Goal: Task Accomplishment & Management: Manage account settings

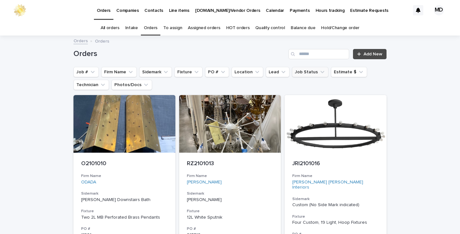
click at [319, 71] on icon "Job Status" at bounding box center [322, 72] width 6 height 6
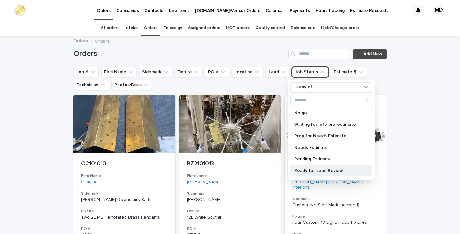
click at [314, 170] on p "Ready for Lead Review" at bounding box center [328, 170] width 68 height 4
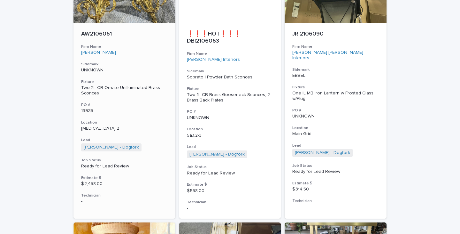
scroll to position [1661, 0]
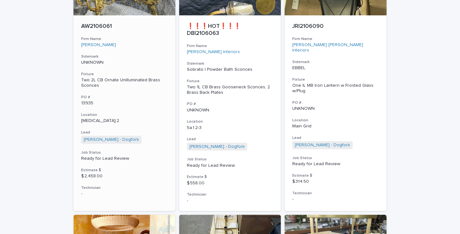
click at [103, 82] on div "Two 2L CB Ornate Unilluminated Brass Sconces" at bounding box center [124, 82] width 87 height 11
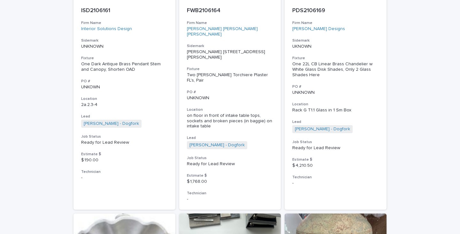
scroll to position [2672, 0]
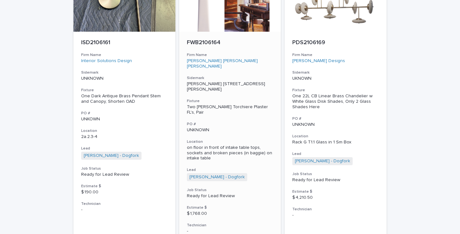
click at [211, 145] on p "on floor in front of intake table tops, sockets and broken pieces (in baggie) o…" at bounding box center [230, 153] width 87 height 16
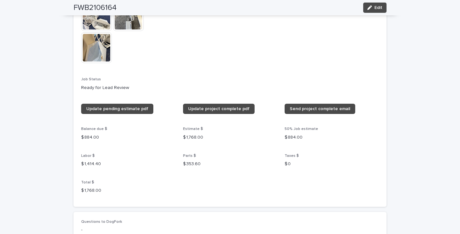
scroll to position [703, 0]
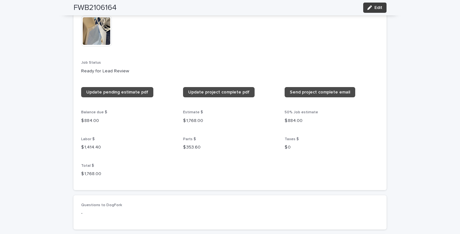
click at [376, 6] on span "Edit" at bounding box center [378, 7] width 8 height 4
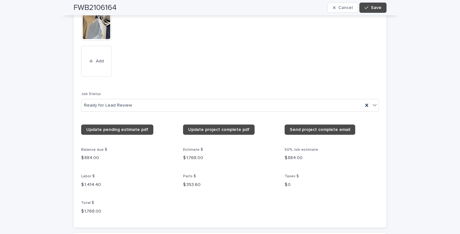
scroll to position [831, 0]
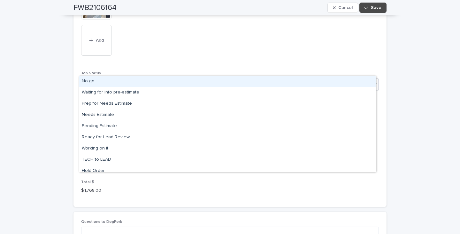
click at [374, 83] on icon at bounding box center [375, 84] width 4 height 2
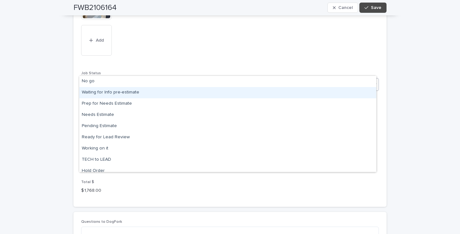
scroll to position [61, 0]
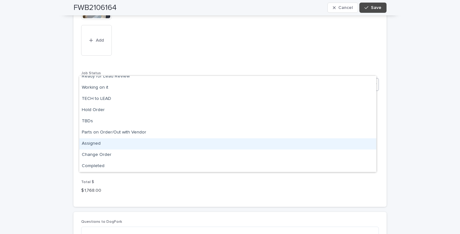
click at [93, 142] on div "Assigned" at bounding box center [227, 143] width 297 height 11
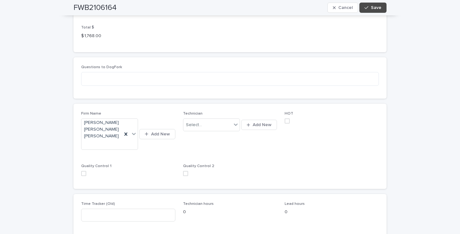
scroll to position [990, 0]
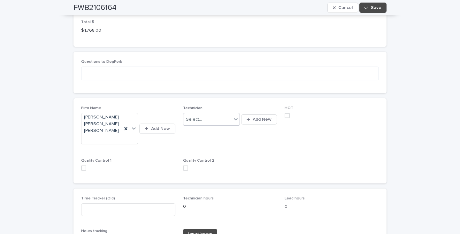
click at [234, 118] on icon at bounding box center [236, 119] width 4 height 2
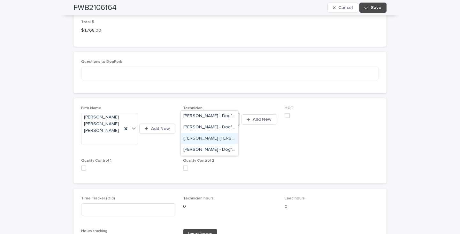
click at [203, 137] on div "[PERSON_NAME] [PERSON_NAME] - Dogfork - Technician" at bounding box center [209, 138] width 57 height 11
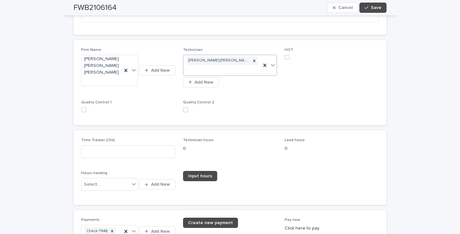
scroll to position [1054, 0]
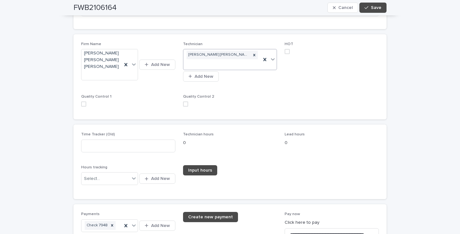
click at [286, 49] on span at bounding box center [287, 51] width 5 height 5
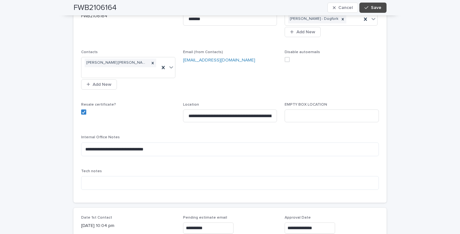
scroll to position [128, 0]
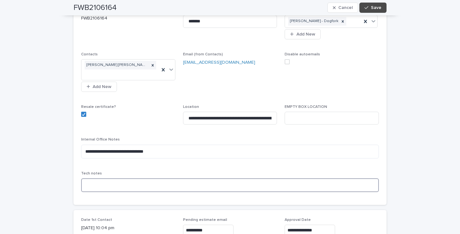
click at [88, 178] on textarea at bounding box center [230, 185] width 298 height 14
type textarea "**********"
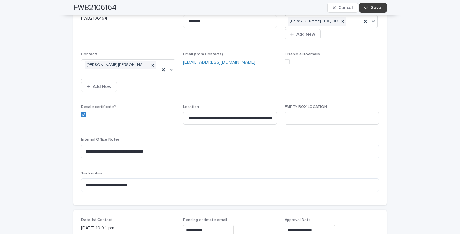
click at [374, 7] on span "Save" at bounding box center [376, 7] width 11 height 4
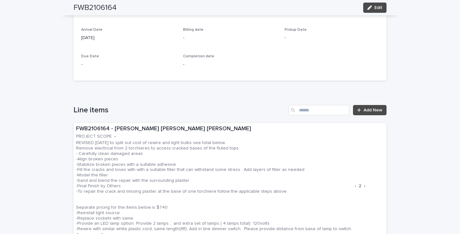
scroll to position [319, 0]
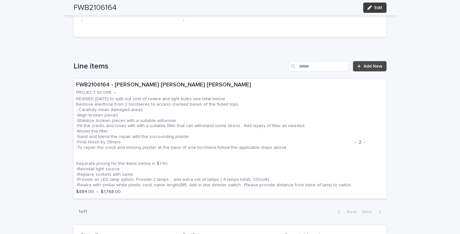
click at [374, 5] on span "Edit" at bounding box center [378, 7] width 8 height 4
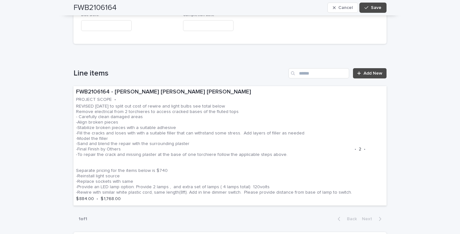
scroll to position [447, 0]
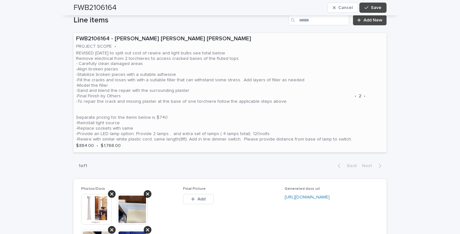
click at [334, 50] on p "REVISED 7/29/25 to split out cost of rewire and light bulbs see total below Rem…" at bounding box center [214, 95] width 276 height 91
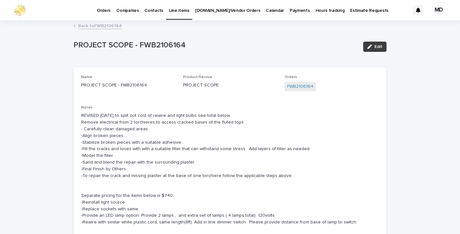
click at [375, 45] on span "Edit" at bounding box center [378, 46] width 8 height 4
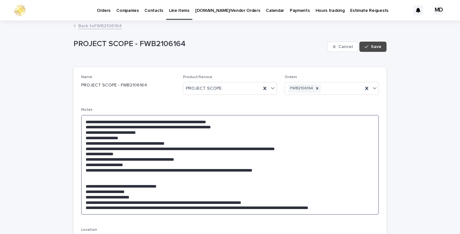
drag, startPoint x: 290, startPoint y: 169, endPoint x: 80, endPoint y: 126, distance: 215.1
click at [81, 126] on textarea "**********" at bounding box center [230, 165] width 298 height 100
click at [100, 25] on link "Back to FWB2106164" at bounding box center [99, 25] width 43 height 7
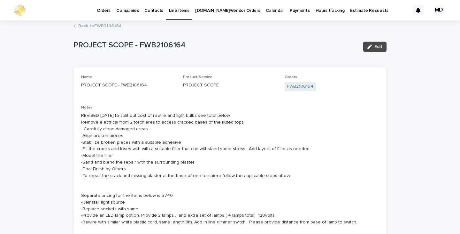
click at [105, 26] on link "Back to FWB2106164" at bounding box center [99, 25] width 43 height 7
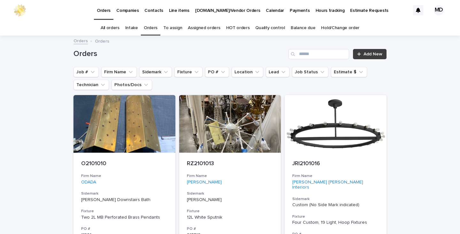
click at [372, 53] on span "Add New" at bounding box center [373, 54] width 19 height 4
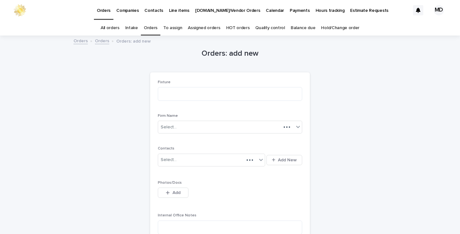
scroll to position [20, 0]
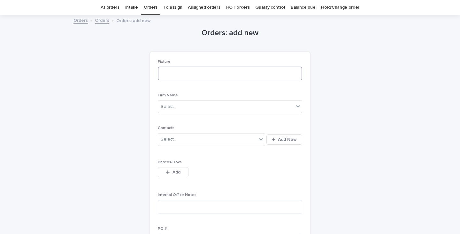
click at [170, 72] on textarea at bounding box center [230, 73] width 144 height 14
type textarea "**********"
click at [296, 106] on icon at bounding box center [298, 106] width 4 height 2
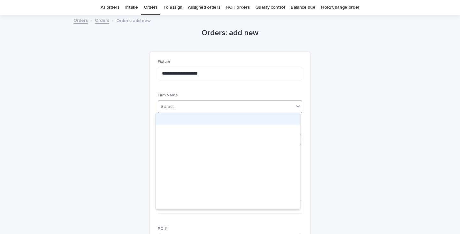
click at [200, 105] on div "Select..." at bounding box center [226, 106] width 136 height 11
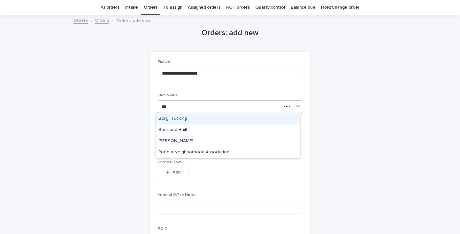
type input "****"
click at [177, 117] on div "Borg Trucking" at bounding box center [228, 118] width 144 height 11
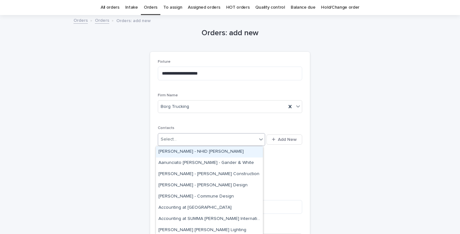
click at [175, 138] on div "Select..." at bounding box center [207, 139] width 99 height 11
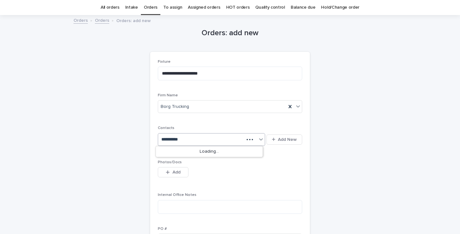
type input "**********"
drag, startPoint x: 194, startPoint y: 136, endPoint x: 158, endPoint y: 136, distance: 35.1
click at [158, 136] on div "Select..." at bounding box center [207, 139] width 99 height 11
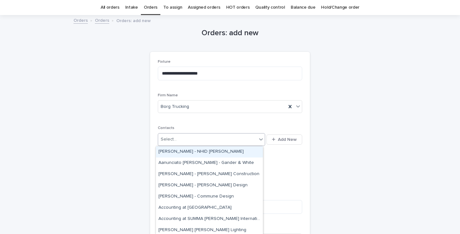
drag, startPoint x: 174, startPoint y: 138, endPoint x: 157, endPoint y: 137, distance: 17.3
click at [158, 137] on div "Select..." at bounding box center [207, 139] width 99 height 11
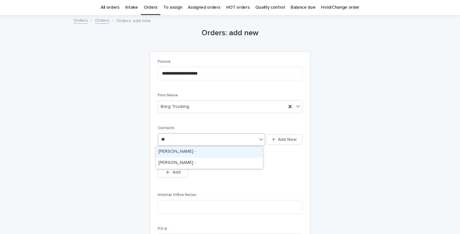
type input "***"
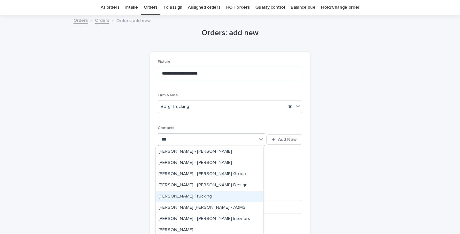
click at [201, 195] on div "Ben Tompkins - Borg Trucking" at bounding box center [209, 196] width 107 height 11
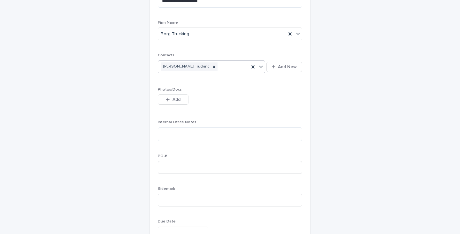
scroll to position [116, 0]
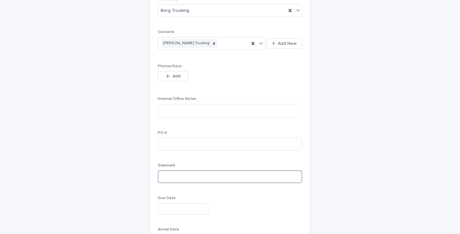
click at [165, 176] on input at bounding box center [230, 176] width 144 height 13
type input "*"
click at [203, 180] on input "**********" at bounding box center [230, 176] width 144 height 13
type input "**********"
drag, startPoint x: 200, startPoint y: 176, endPoint x: 374, endPoint y: 175, distance: 173.5
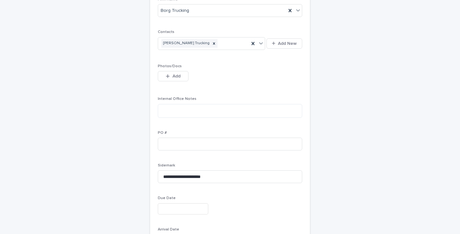
click at [374, 175] on div "**********" at bounding box center [229, 109] width 313 height 378
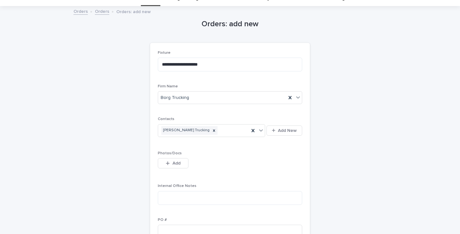
scroll to position [20, 0]
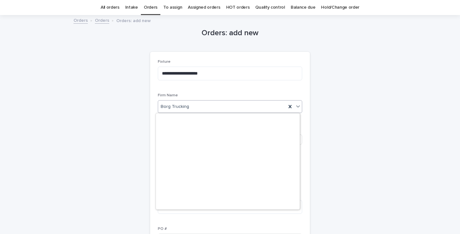
click at [227, 105] on div "Borg Trucking" at bounding box center [222, 106] width 128 height 11
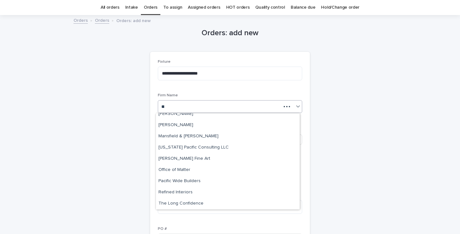
scroll to position [0, 0]
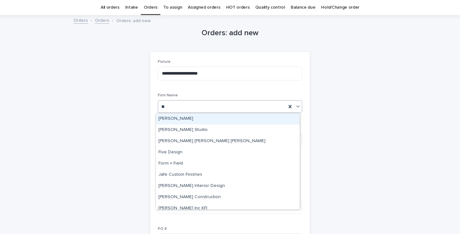
type input "*"
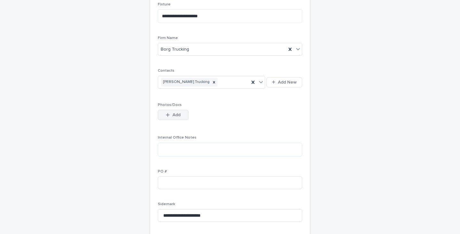
scroll to position [148, 0]
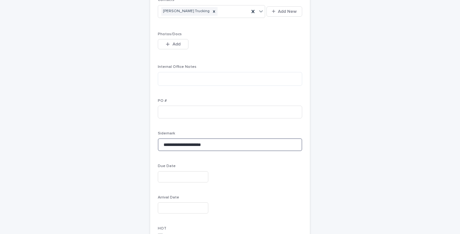
click at [200, 143] on input "**********" at bounding box center [230, 144] width 144 height 13
type input "**********"
click at [344, 180] on div "**********" at bounding box center [229, 77] width 313 height 378
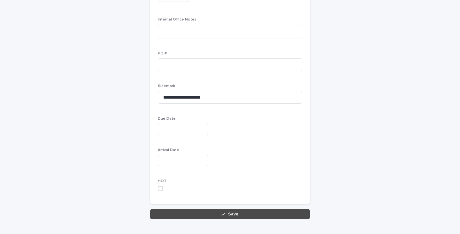
scroll to position [212, 0]
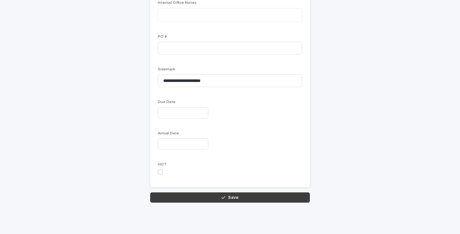
click at [243, 198] on button "Save" at bounding box center [230, 197] width 160 height 10
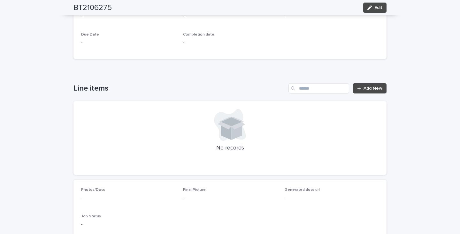
scroll to position [287, 0]
click at [367, 85] on span "Add New" at bounding box center [373, 87] width 19 height 4
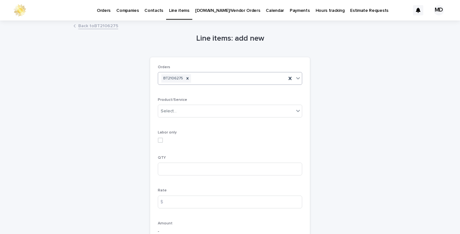
click at [297, 78] on icon at bounding box center [298, 78] width 4 height 2
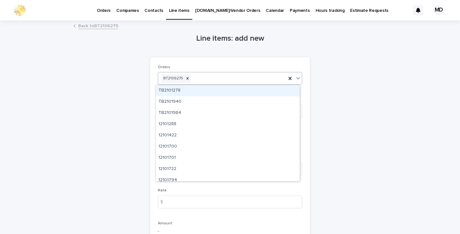
click at [432, 123] on div "Loading... Saving… Loading... Saving… Line items: add new Loading... Saving… Lo…" at bounding box center [230, 191] width 460 height 341
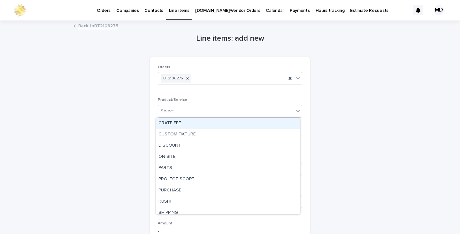
click at [295, 110] on icon at bounding box center [298, 110] width 6 height 6
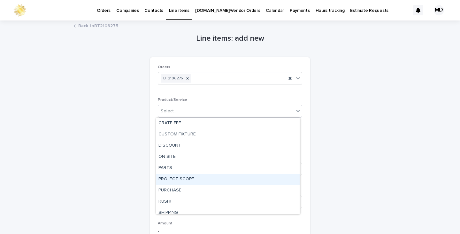
click at [178, 178] on div "PROJECT SCOPE" at bounding box center [228, 178] width 144 height 11
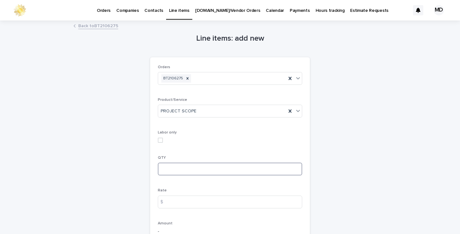
click at [163, 169] on input at bounding box center [230, 168] width 144 height 13
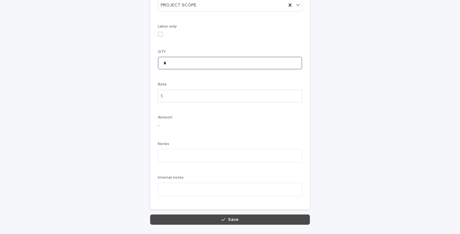
scroll to position [128, 0]
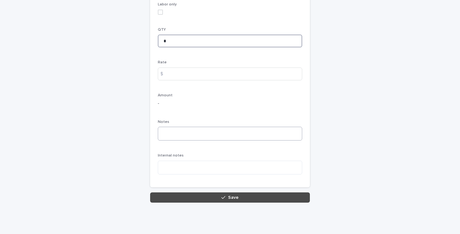
type input "*"
click at [164, 129] on textarea at bounding box center [230, 133] width 144 height 14
paste textarea "**********"
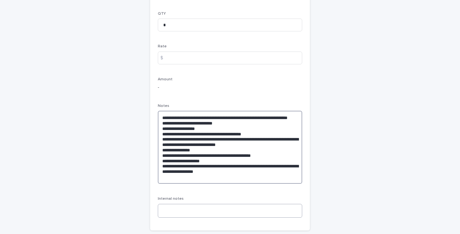
scroll to position [188, 0]
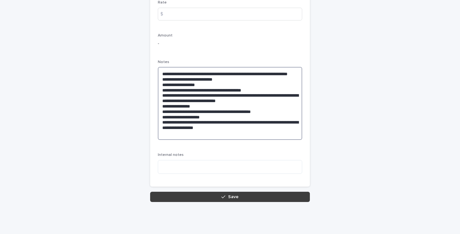
type textarea "**********"
click at [243, 196] on button "Save" at bounding box center [230, 196] width 160 height 10
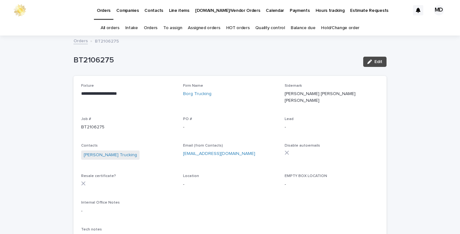
click at [154, 29] on link "Orders" at bounding box center [151, 27] width 14 height 15
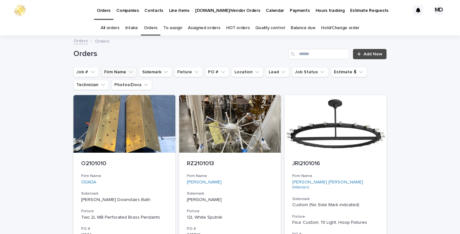
click at [115, 73] on button "Firm Name" at bounding box center [118, 72] width 35 height 10
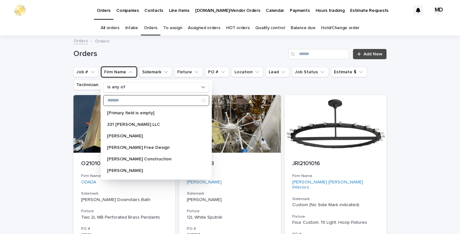
click at [141, 100] on input "Search" at bounding box center [155, 100] width 105 height 10
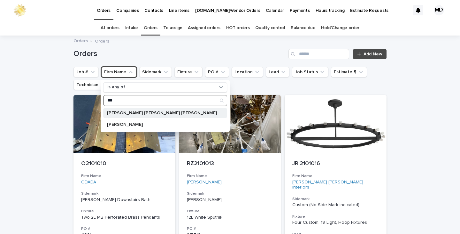
type input "***"
click at [131, 112] on p "[PERSON_NAME] [PERSON_NAME] [PERSON_NAME]" at bounding box center [162, 113] width 110 height 4
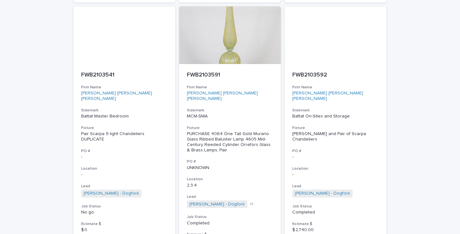
scroll to position [2971, 0]
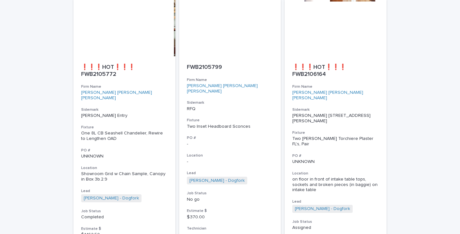
scroll to position [1677, 0]
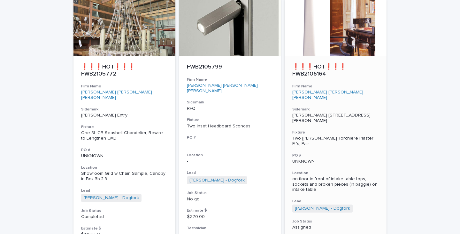
click at [319, 176] on p "on floor in front of intake table tops, sockets and broken pieces (in baggie) o…" at bounding box center [335, 184] width 87 height 16
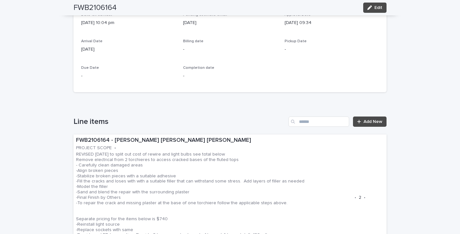
scroll to position [319, 0]
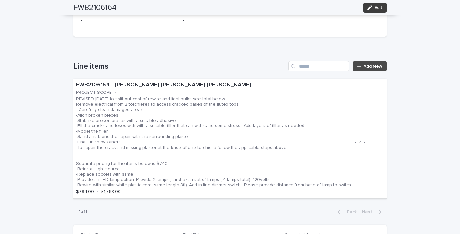
click at [371, 8] on div "button" at bounding box center [370, 7] width 7 height 4
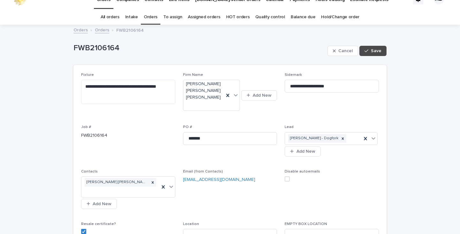
scroll to position [0, 0]
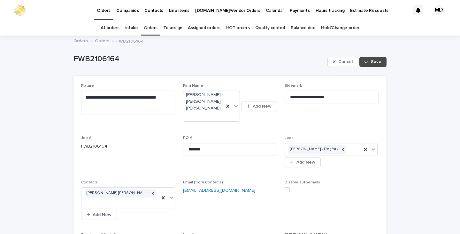
click at [151, 27] on link "Orders" at bounding box center [151, 27] width 14 height 15
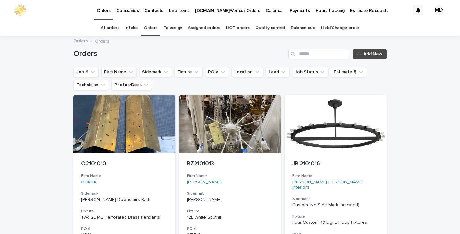
click at [118, 73] on button "Firm Name" at bounding box center [118, 72] width 35 height 10
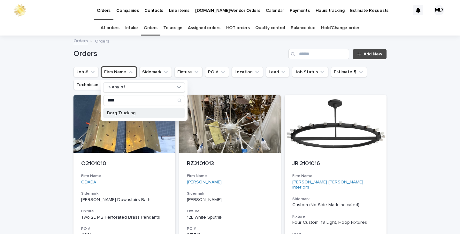
type input "****"
click at [121, 113] on p "Borg Trucking" at bounding box center [141, 113] width 68 height 4
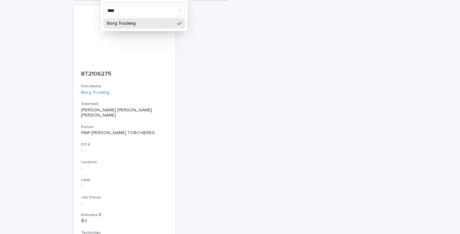
scroll to position [128, 0]
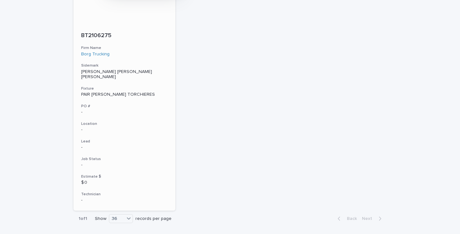
click at [93, 92] on div "PAIR PASTER TORCHIERES" at bounding box center [124, 94] width 87 height 5
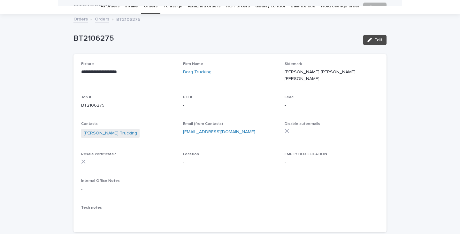
scroll to position [20, 0]
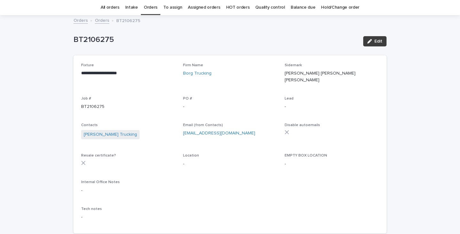
click at [367, 41] on icon "button" at bounding box center [369, 41] width 4 height 4
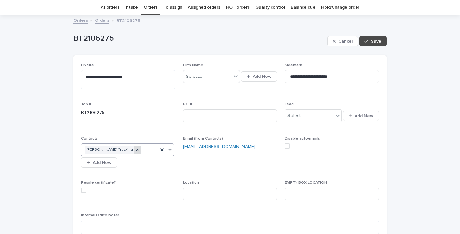
click at [138, 149] on icon at bounding box center [137, 149] width 4 height 4
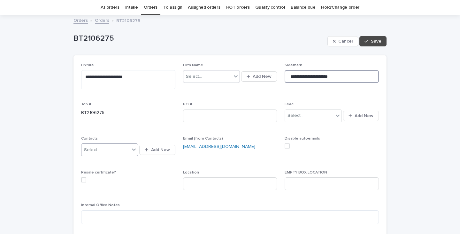
drag, startPoint x: 365, startPoint y: 77, endPoint x: 279, endPoint y: 82, distance: 86.1
click at [279, 82] on div "**********" at bounding box center [230, 162] width 298 height 199
drag, startPoint x: 139, startPoint y: 77, endPoint x: 65, endPoint y: 79, distance: 74.8
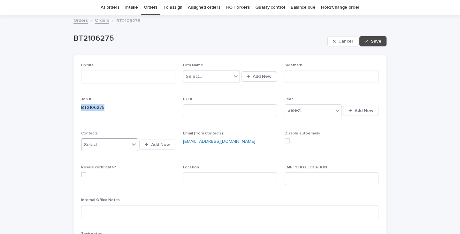
drag, startPoint x: 110, startPoint y: 106, endPoint x: 63, endPoint y: 103, distance: 47.4
click at [114, 38] on p "BT2106275" at bounding box center [198, 38] width 251 height 9
click at [87, 32] on div "BT2106275 Cancel Save" at bounding box center [229, 41] width 313 height 26
drag, startPoint x: 76, startPoint y: 32, endPoint x: 68, endPoint y: 32, distance: 7.7
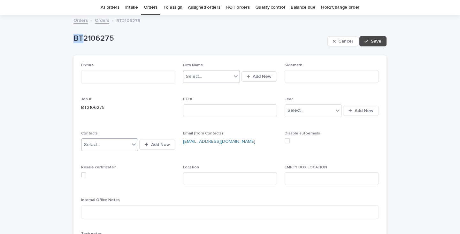
drag, startPoint x: 98, startPoint y: 34, endPoint x: 133, endPoint y: 34, distance: 34.5
click at [119, 34] on div "BT2106275" at bounding box center [198, 38] width 251 height 11
click at [91, 76] on textarea at bounding box center [128, 77] width 94 height 14
type textarea "********"
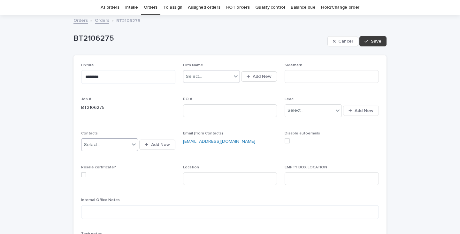
click at [375, 42] on span "Save" at bounding box center [376, 41] width 11 height 4
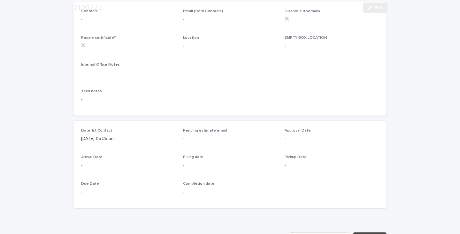
scroll to position [148, 0]
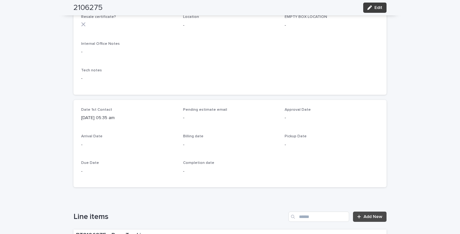
click at [377, 4] on button "Edit" at bounding box center [374, 8] width 23 height 10
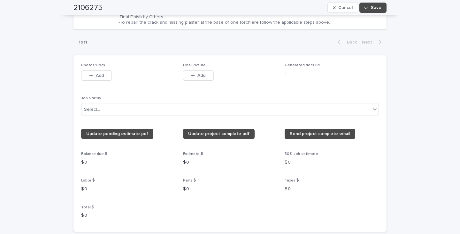
scroll to position [468, 0]
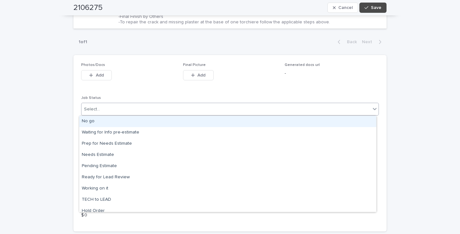
click at [374, 107] on icon at bounding box center [375, 108] width 6 height 6
click at [87, 120] on div "No go" at bounding box center [227, 121] width 297 height 11
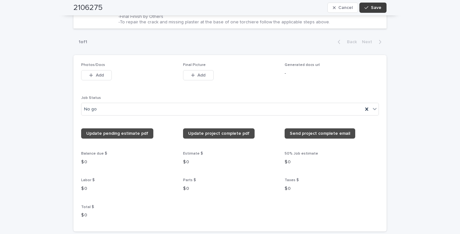
click at [376, 4] on button "Save" at bounding box center [372, 8] width 27 height 10
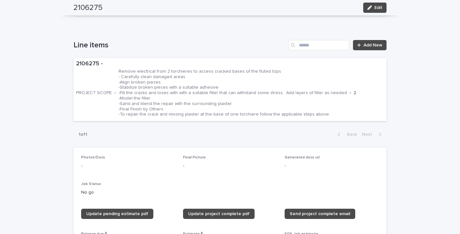
scroll to position [316, 0]
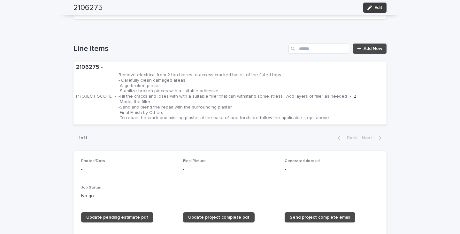
click at [374, 6] on span "Edit" at bounding box center [378, 7] width 8 height 4
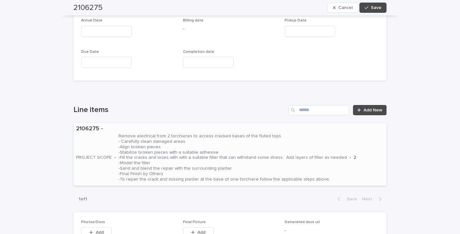
click at [310, 150] on p "Remove electrical from 2 torchieres to access cracked bases of the fluted tops …" at bounding box center [233, 157] width 228 height 48
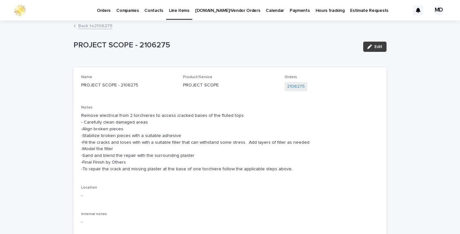
click at [374, 46] on span "Edit" at bounding box center [378, 46] width 8 height 4
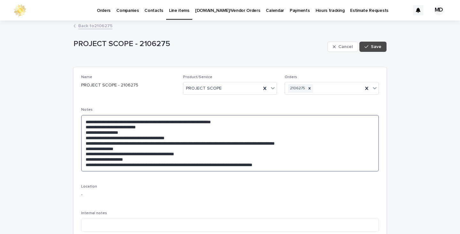
drag, startPoint x: 303, startPoint y: 166, endPoint x: 74, endPoint y: 121, distance: 233.0
click at [74, 121] on div "**********" at bounding box center [229, 155] width 313 height 177
click at [375, 47] on span "Save" at bounding box center [376, 46] width 11 height 4
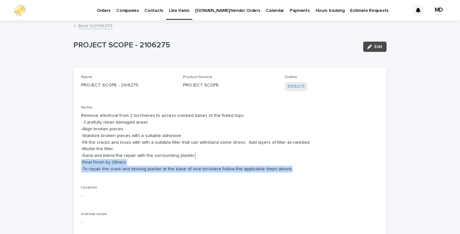
drag, startPoint x: 287, startPoint y: 168, endPoint x: 287, endPoint y: 134, distance: 33.9
click at [268, 138] on p "Remove electrical from 2 torchieres to access cracked bases of the fluted tops …" at bounding box center [230, 142] width 298 height 60
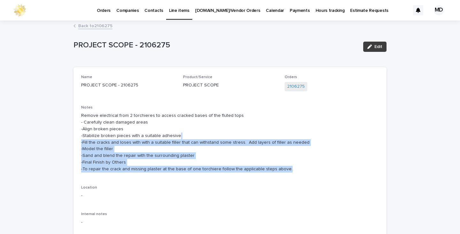
click at [380, 45] on button "Edit" at bounding box center [374, 47] width 23 height 10
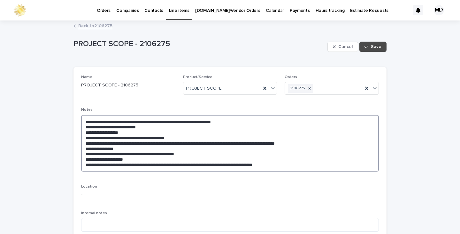
drag, startPoint x: 294, startPoint y: 164, endPoint x: 82, endPoint y: 121, distance: 216.2
click at [82, 121] on textarea "**********" at bounding box center [230, 143] width 298 height 57
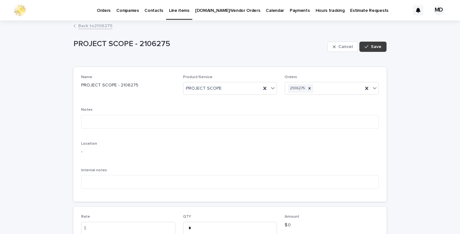
click at [372, 45] on span "Save" at bounding box center [376, 46] width 11 height 4
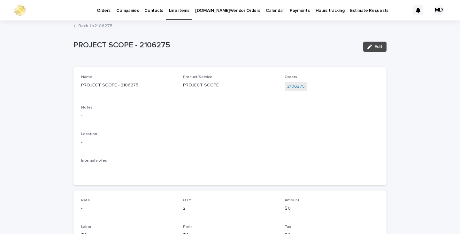
click at [91, 25] on link "Back to 2106275" at bounding box center [95, 25] width 34 height 7
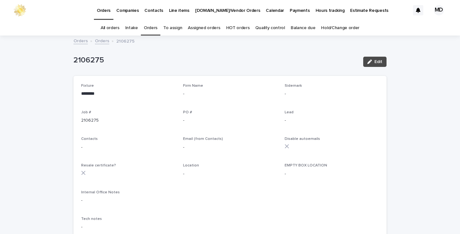
click at [149, 27] on link "Orders" at bounding box center [151, 27] width 14 height 15
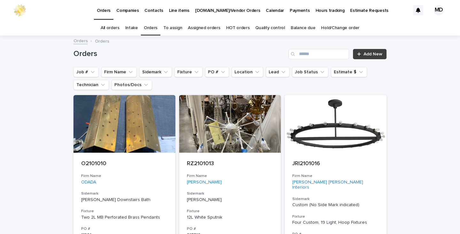
click at [373, 54] on span "Add New" at bounding box center [373, 54] width 19 height 4
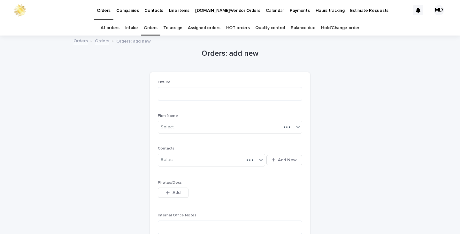
scroll to position [20, 0]
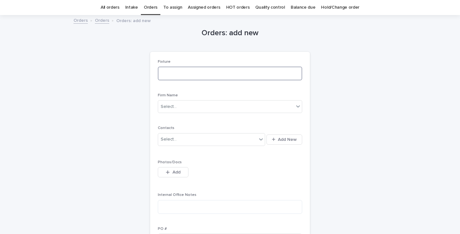
click at [166, 74] on textarea at bounding box center [230, 73] width 144 height 14
type textarea "*"
type textarea "**********"
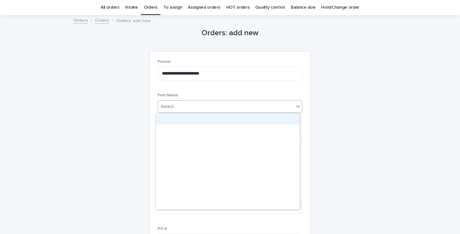
click at [296, 107] on icon at bounding box center [298, 106] width 4 height 2
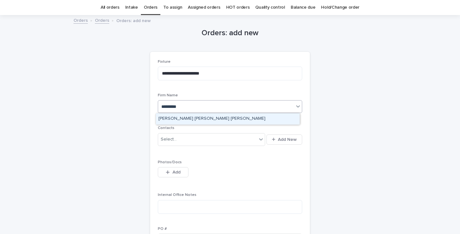
type input "**********"
click at [188, 116] on div "[PERSON_NAME] [PERSON_NAME] [PERSON_NAME]" at bounding box center [228, 118] width 144 height 11
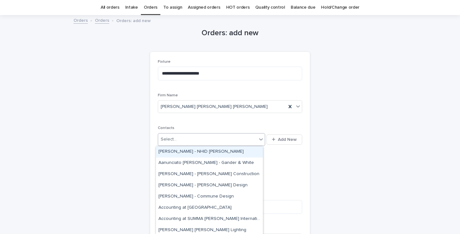
click at [178, 137] on div "Select..." at bounding box center [207, 139] width 99 height 11
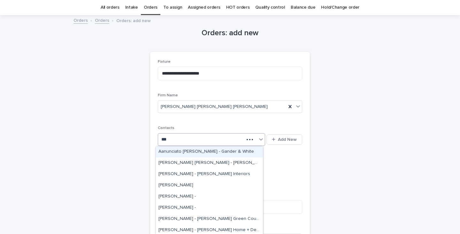
type input "****"
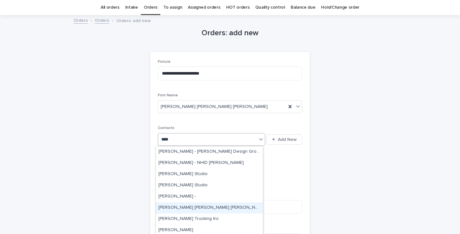
click at [183, 206] on div "Andy Schanbacher - Fisher Weisman Brugioni" at bounding box center [209, 207] width 107 height 11
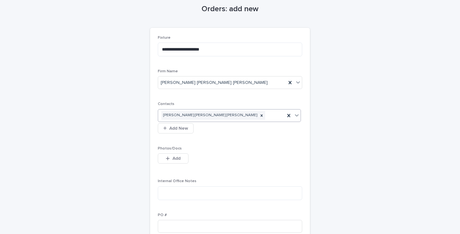
scroll to position [116, 0]
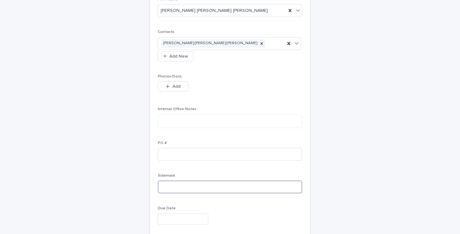
click at [164, 183] on input at bounding box center [230, 186] width 144 height 13
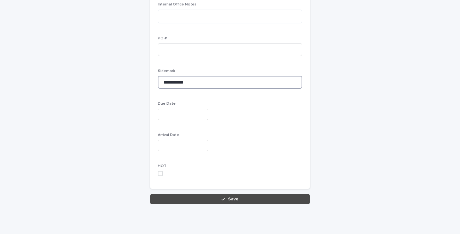
scroll to position [221, 0]
type input "**********"
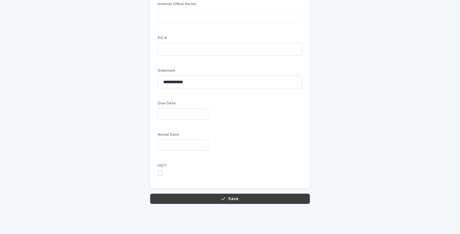
click at [203, 199] on button "Save" at bounding box center [230, 198] width 160 height 10
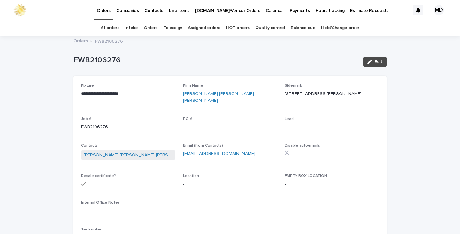
click at [153, 27] on link "Orders" at bounding box center [151, 27] width 14 height 15
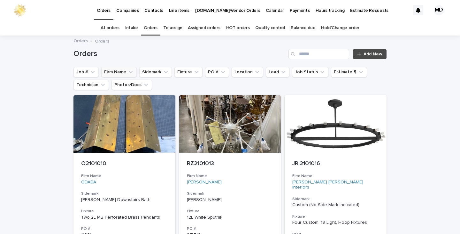
click at [109, 73] on button "Firm Name" at bounding box center [118, 72] width 35 height 10
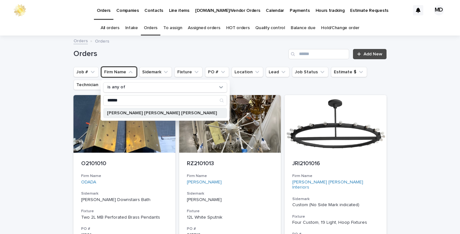
type input "******"
click at [129, 113] on p "[PERSON_NAME] [PERSON_NAME] [PERSON_NAME]" at bounding box center [162, 113] width 110 height 4
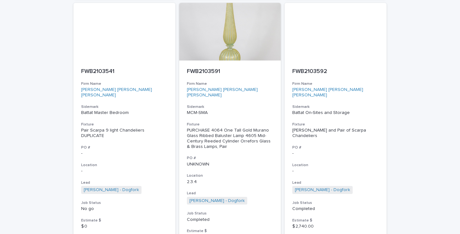
scroll to position [2971, 0]
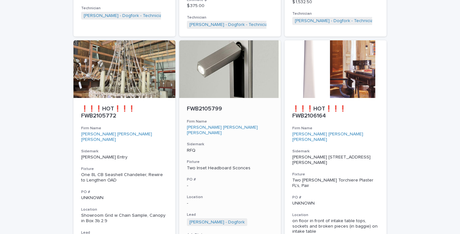
scroll to position [1631, 0]
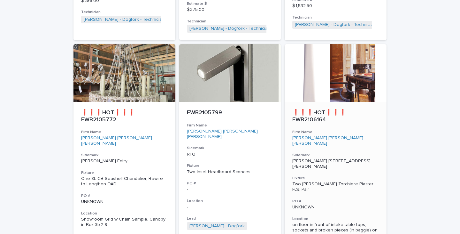
click at [315, 222] on p "on floor in front of intake table tops, sockets and broken pieces (in baggie) o…" at bounding box center [335, 230] width 87 height 16
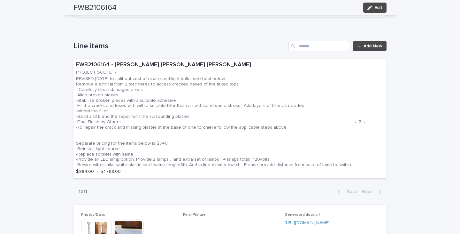
scroll to position [340, 0]
click at [376, 7] on span "Edit" at bounding box center [378, 7] width 8 height 4
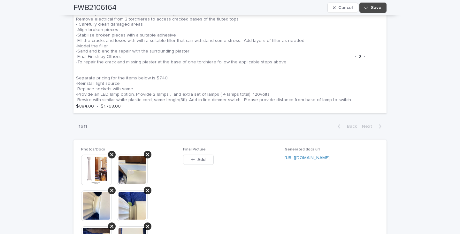
scroll to position [500, 0]
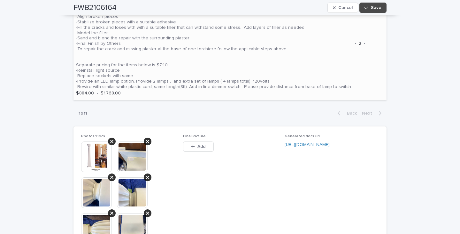
click at [253, 48] on p "REVISED 7/29/25 to split out cost of rewire and light bulbs see total below Rem…" at bounding box center [214, 43] width 276 height 91
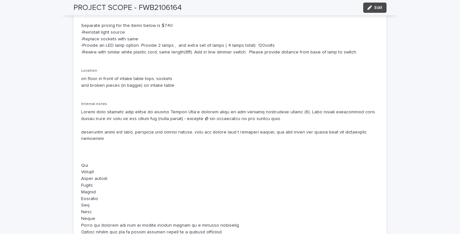
scroll to position [160, 0]
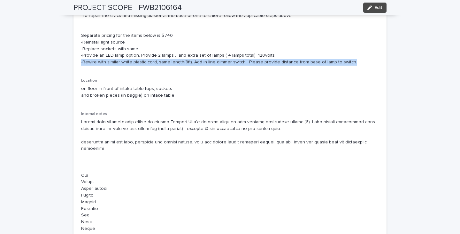
drag, startPoint x: 353, startPoint y: 59, endPoint x: 343, endPoint y: 62, distance: 10.1
click at [343, 62] on p "REVISED 7/29/25 to split out cost of rewire and light bulbs see total below Rem…" at bounding box center [230, 8] width 298 height 113
click at [370, 6] on div "button" at bounding box center [370, 7] width 7 height 4
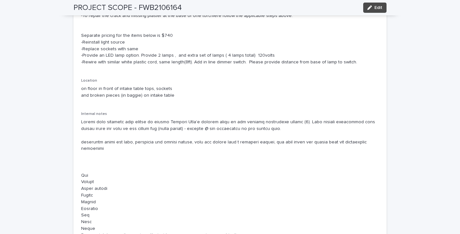
scroll to position [149, 0]
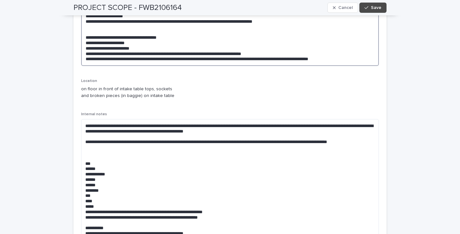
drag, startPoint x: 350, startPoint y: 57, endPoint x: 83, endPoint y: 44, distance: 267.0
click at [83, 44] on textarea "**********" at bounding box center [230, 16] width 298 height 100
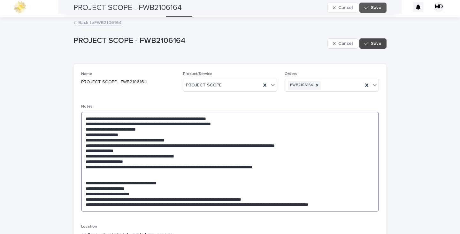
scroll to position [0, 0]
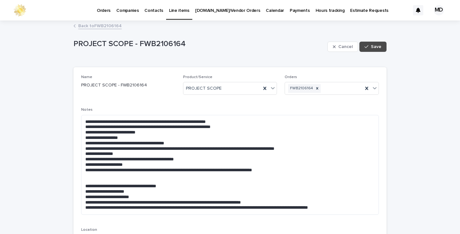
click at [113, 26] on link "Back to FWB2106164" at bounding box center [99, 25] width 43 height 7
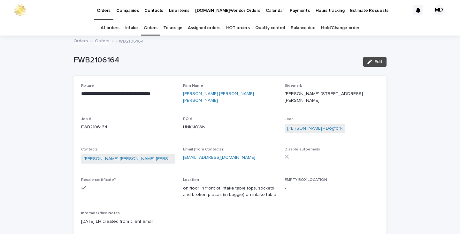
scroll to position [20, 0]
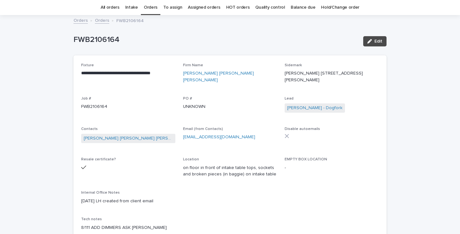
click at [152, 6] on link "Orders" at bounding box center [151, 7] width 14 height 15
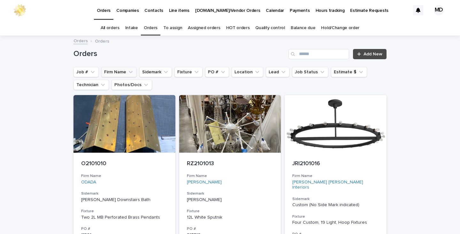
click at [115, 73] on button "Firm Name" at bounding box center [118, 72] width 35 height 10
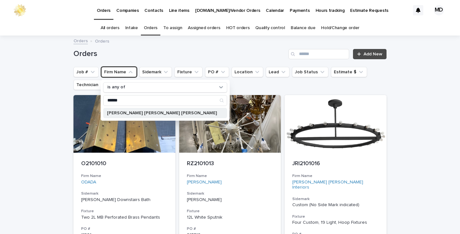
type input "******"
click at [125, 113] on p "[PERSON_NAME] [PERSON_NAME] [PERSON_NAME]" at bounding box center [162, 113] width 110 height 4
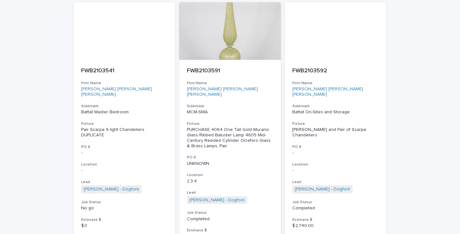
scroll to position [2971, 0]
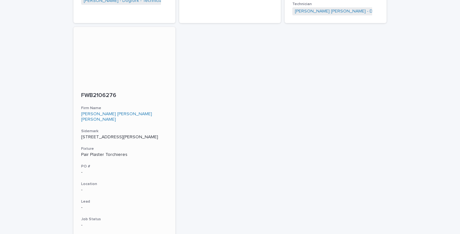
scroll to position [1919, 0]
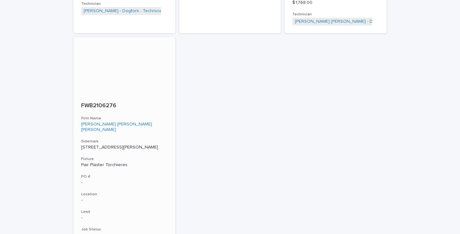
click at [94, 162] on div "Pair Plaster Torchieres" at bounding box center [124, 164] width 87 height 5
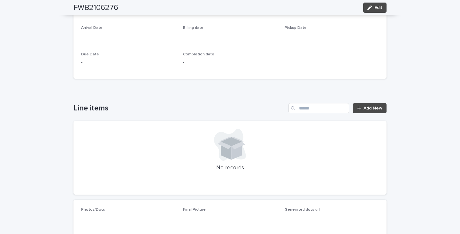
scroll to position [276, 0]
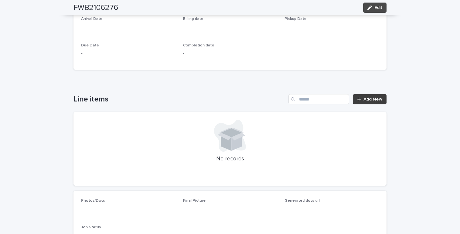
click at [359, 97] on div at bounding box center [360, 99] width 6 height 4
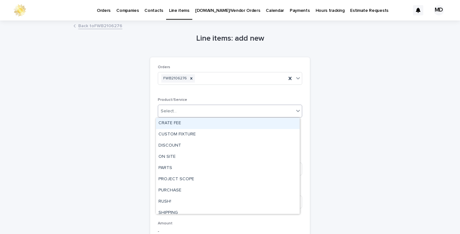
click at [296, 109] on icon at bounding box center [298, 110] width 6 height 6
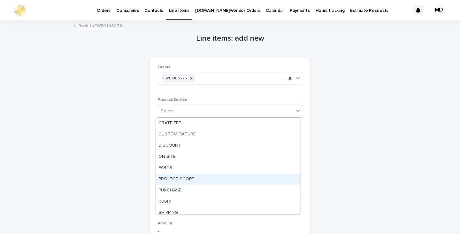
click at [187, 178] on div "PROJECT SCOPE" at bounding box center [228, 178] width 144 height 11
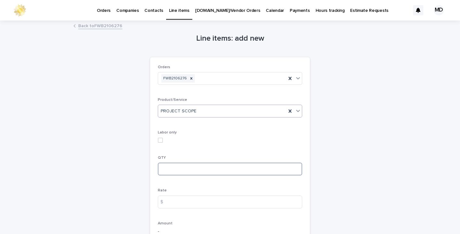
click at [174, 168] on input at bounding box center [230, 168] width 144 height 13
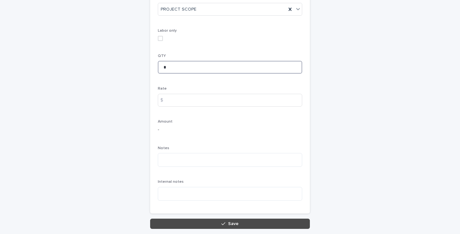
scroll to position [128, 0]
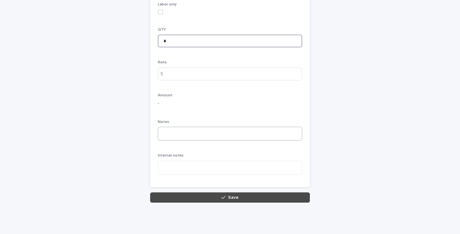
type input "*"
click at [177, 134] on textarea at bounding box center [230, 133] width 144 height 14
paste textarea "**********"
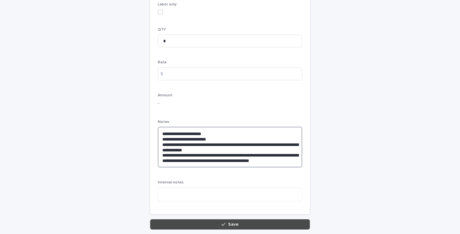
click at [161, 163] on textarea "**********" at bounding box center [230, 146] width 144 height 41
click at [295, 160] on textarea "**********" at bounding box center [230, 146] width 144 height 41
click at [162, 164] on textarea "**********" at bounding box center [230, 146] width 144 height 41
click at [262, 154] on textarea "**********" at bounding box center [230, 146] width 144 height 41
drag, startPoint x: 294, startPoint y: 161, endPoint x: 189, endPoint y: 163, distance: 104.8
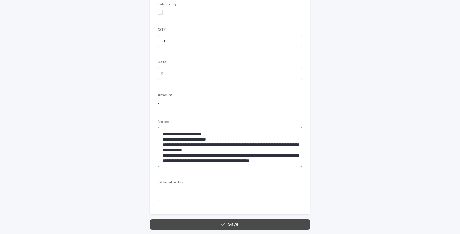
click at [190, 164] on textarea "**********" at bounding box center [230, 146] width 144 height 41
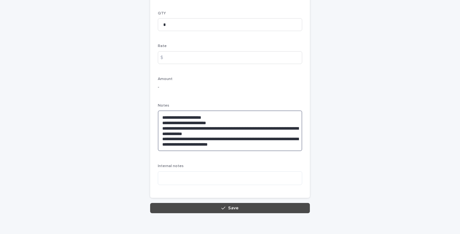
scroll to position [155, 0]
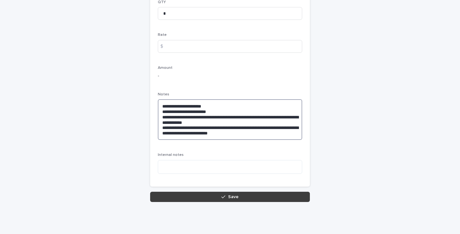
type textarea "**********"
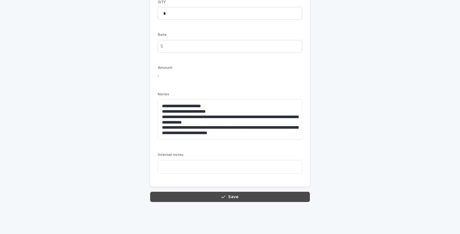
click at [206, 198] on button "Save" at bounding box center [230, 196] width 160 height 10
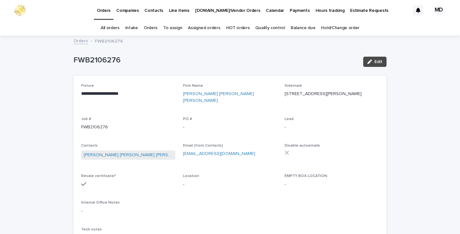
click at [152, 26] on link "Orders" at bounding box center [151, 27] width 14 height 15
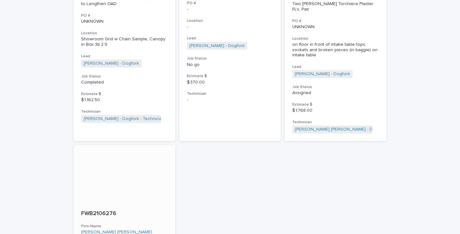
scroll to position [1823, 0]
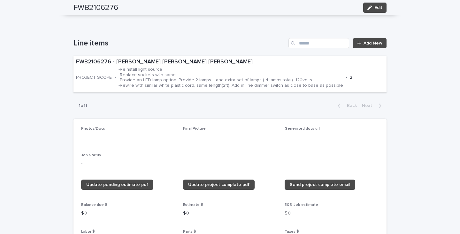
scroll to position [351, 0]
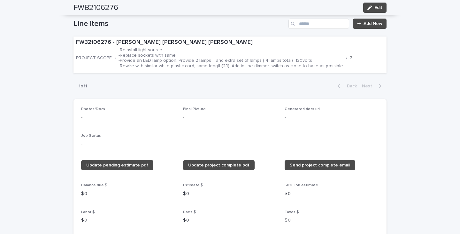
drag, startPoint x: 371, startPoint y: 6, endPoint x: 217, endPoint y: 107, distance: 184.3
click at [371, 6] on div "button" at bounding box center [370, 7] width 7 height 4
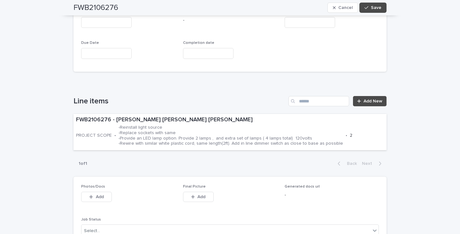
scroll to position [331, 0]
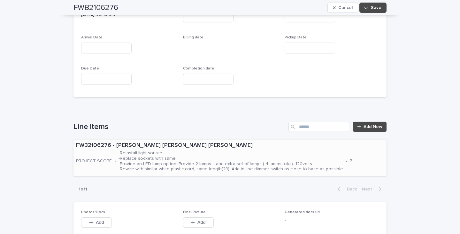
click at [202, 142] on p "FWB2106276 - Fisher Weisman Brugioni" at bounding box center [230, 145] width 308 height 7
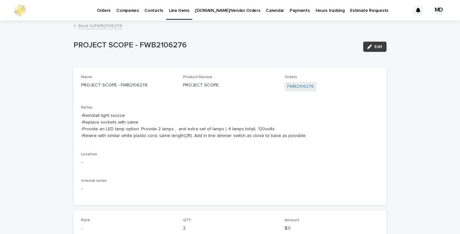
click at [371, 46] on div "button" at bounding box center [370, 46] width 7 height 4
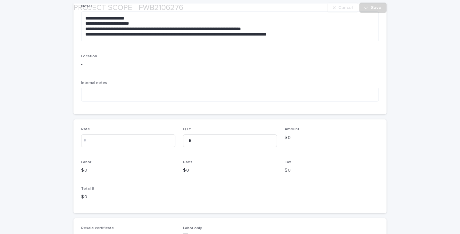
scroll to position [128, 0]
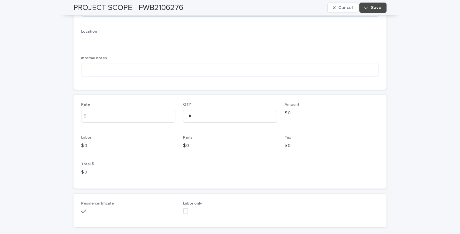
click at [90, 113] on div "$" at bounding box center [87, 116] width 13 height 13
click at [93, 117] on input at bounding box center [128, 116] width 94 height 13
type input "***"
click at [369, 4] on button "Save" at bounding box center [372, 8] width 27 height 10
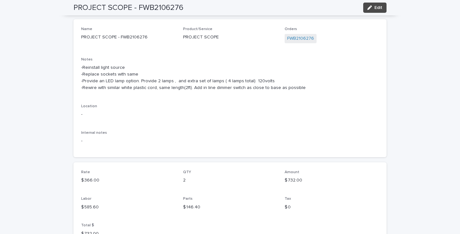
scroll to position [11, 0]
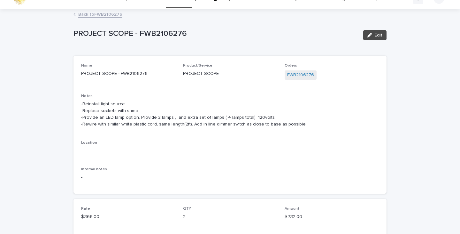
click at [274, 114] on p "-Reinstall light source -Replace sockets with same -Provide an LED lamp option.…" at bounding box center [230, 114] width 298 height 27
click at [367, 35] on icon "button" at bounding box center [369, 35] width 4 height 4
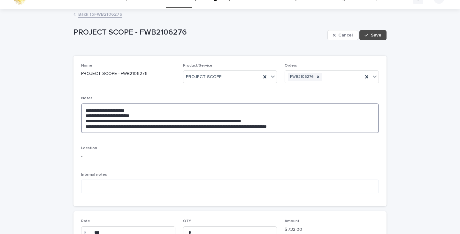
click at [324, 119] on textarea "**********" at bounding box center [230, 118] width 298 height 30
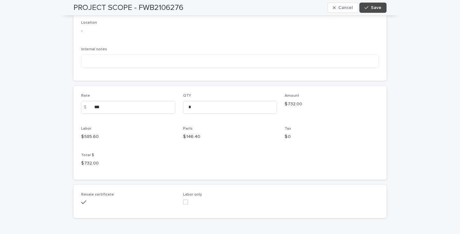
scroll to position [126, 0]
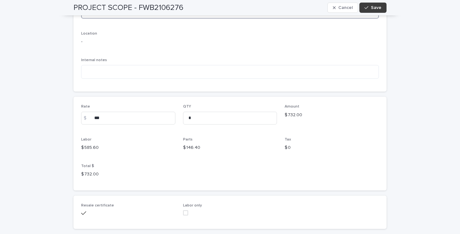
type textarea "**********"
click at [373, 7] on span "Save" at bounding box center [376, 7] width 11 height 4
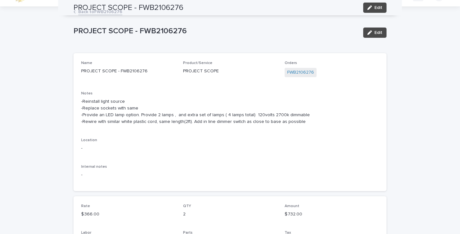
scroll to position [0, 0]
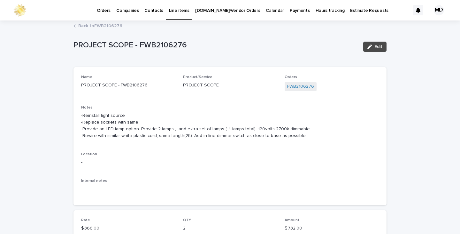
click at [103, 26] on link "Back to FWB2106276" at bounding box center [100, 25] width 44 height 7
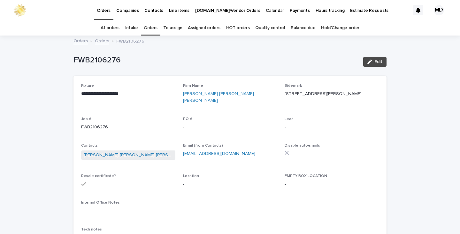
scroll to position [20, 0]
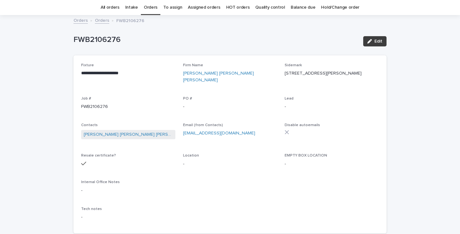
click at [374, 40] on span "Edit" at bounding box center [378, 41] width 8 height 4
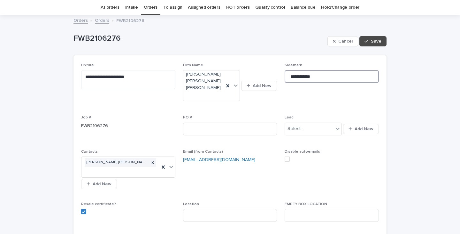
click at [287, 76] on input "**********" at bounding box center [332, 76] width 94 height 13
drag, startPoint x: 287, startPoint y: 76, endPoint x: 283, endPoint y: 75, distance: 4.0
click at [285, 75] on input "**********" at bounding box center [332, 76] width 94 height 13
click at [288, 75] on input "**********" at bounding box center [332, 76] width 94 height 13
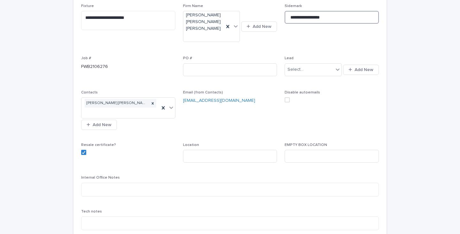
scroll to position [84, 0]
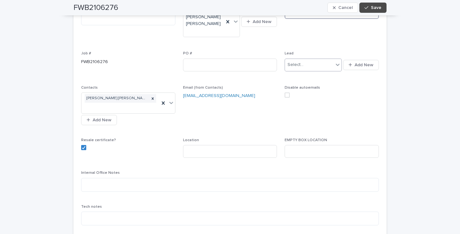
type input "**********"
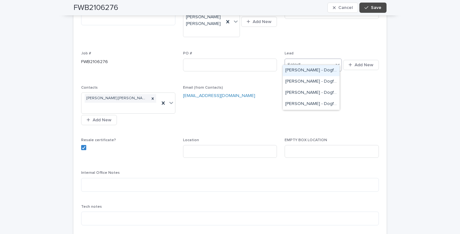
click at [336, 64] on icon at bounding box center [338, 65] width 4 height 2
click at [304, 104] on div "[PERSON_NAME] - Dogfork" at bounding box center [311, 103] width 57 height 11
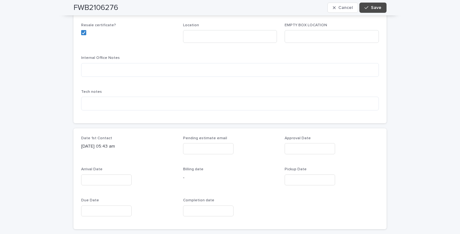
scroll to position [212, 0]
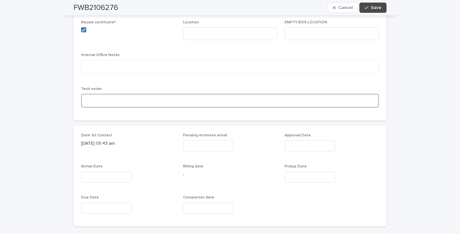
click at [87, 94] on textarea at bounding box center [230, 101] width 298 height 14
click at [99, 94] on textarea "**********" at bounding box center [230, 101] width 298 height 14
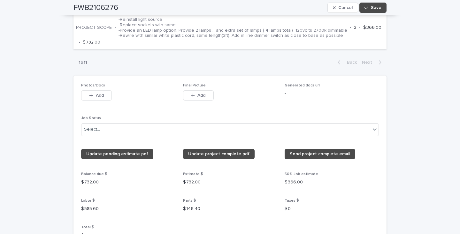
scroll to position [500, 0]
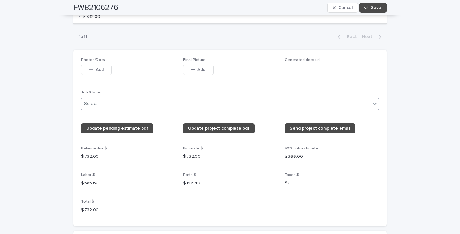
type textarea "**********"
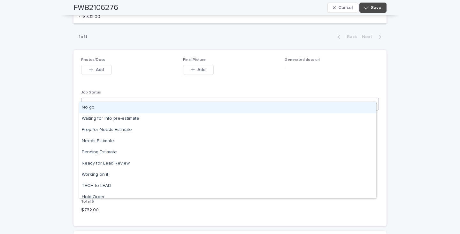
drag, startPoint x: 373, startPoint y: 96, endPoint x: 333, endPoint y: 91, distance: 40.3
click at [372, 100] on icon at bounding box center [375, 103] width 6 height 6
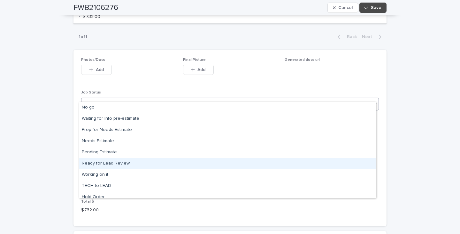
scroll to position [61, 0]
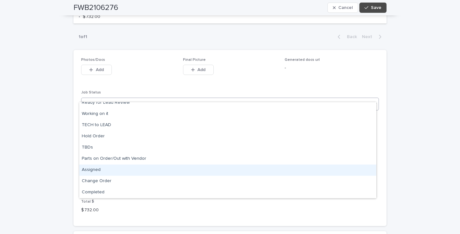
click at [90, 168] on div "Assigned" at bounding box center [227, 169] width 297 height 11
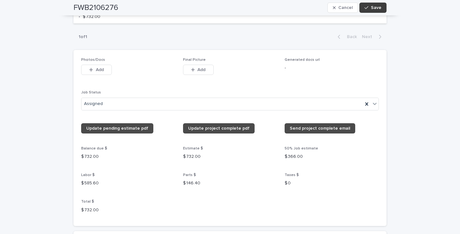
click at [371, 7] on span "Save" at bounding box center [376, 7] width 11 height 4
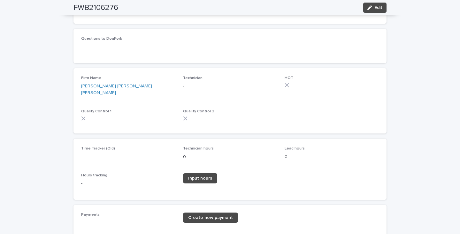
scroll to position [612, 0]
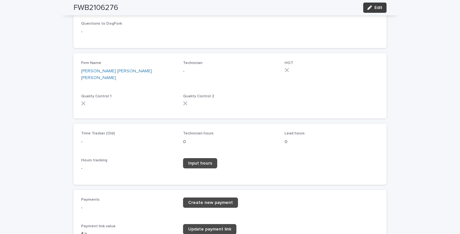
click at [375, 7] on span "Edit" at bounding box center [378, 7] width 8 height 4
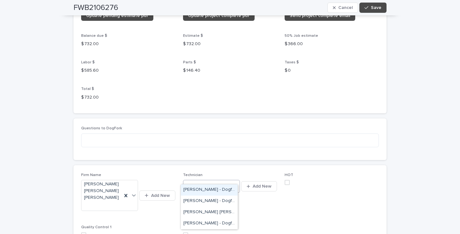
click at [234, 182] on icon at bounding box center [236, 185] width 6 height 6
click at [207, 211] on div "[PERSON_NAME] [PERSON_NAME] - Dogfork - Technician" at bounding box center [209, 211] width 57 height 11
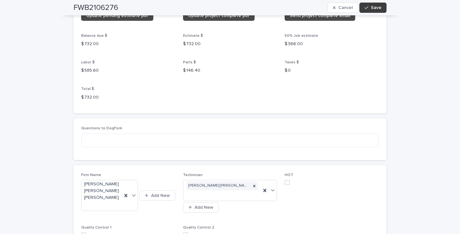
click at [372, 8] on span "Save" at bounding box center [376, 7] width 11 height 4
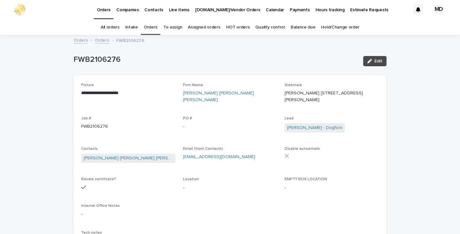
scroll to position [0, 0]
click at [151, 28] on link "Orders" at bounding box center [151, 27] width 14 height 15
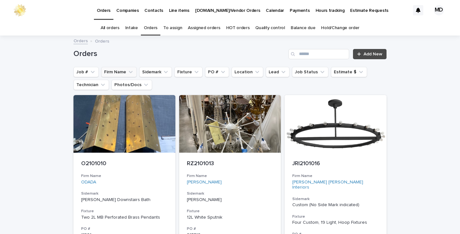
click at [115, 73] on button "Firm Name" at bounding box center [118, 72] width 35 height 10
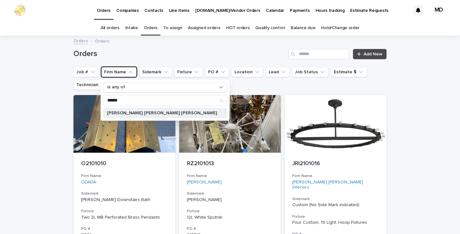
type input "******"
click at [122, 112] on p "[PERSON_NAME] [PERSON_NAME] [PERSON_NAME]" at bounding box center [162, 113] width 110 height 4
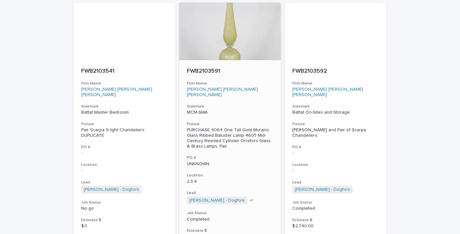
scroll to position [2971, 0]
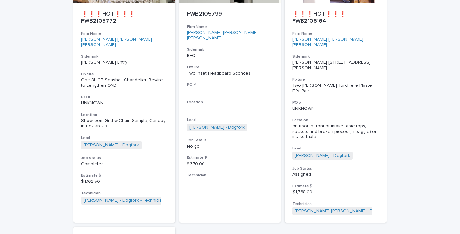
scroll to position [1700, 0]
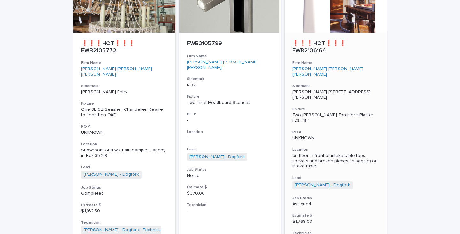
drag, startPoint x: 310, startPoint y: 101, endPoint x: 363, endPoint y: 81, distance: 56.0
click at [363, 135] on p "UNKNOWN" at bounding box center [335, 137] width 87 height 5
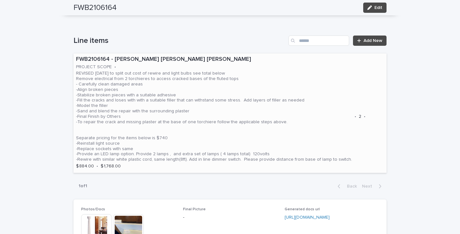
scroll to position [351, 0]
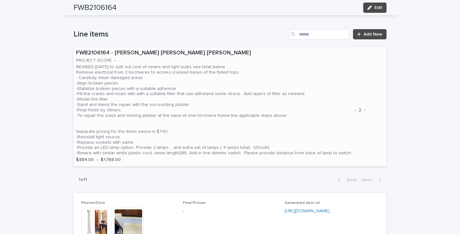
drag, startPoint x: 264, startPoint y: 51, endPoint x: 260, endPoint y: 53, distance: 4.3
drag, startPoint x: 260, startPoint y: 53, endPoint x: 376, endPoint y: 49, distance: 116.3
drag, startPoint x: 376, startPoint y: 49, endPoint x: 260, endPoint y: 50, distance: 116.0
click at [260, 63] on div "REVISED 7/29/25 to split out cost of rewire and light bulbs see total below Rem…" at bounding box center [214, 109] width 276 height 93
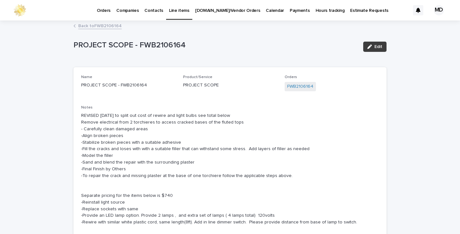
click at [375, 46] on span "Edit" at bounding box center [378, 46] width 8 height 4
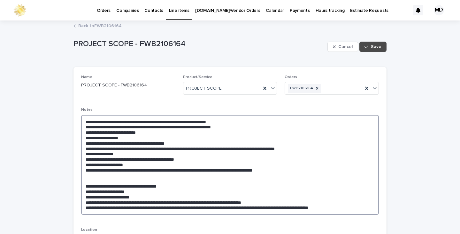
click at [229, 120] on textarea "**********" at bounding box center [230, 165] width 298 height 100
click at [206, 122] on textarea "**********" at bounding box center [230, 165] width 298 height 100
click at [235, 119] on textarea "**********" at bounding box center [230, 165] width 298 height 100
drag, startPoint x: 172, startPoint y: 185, endPoint x: 345, endPoint y: 169, distance: 173.6
drag, startPoint x: 345, startPoint y: 169, endPoint x: 173, endPoint y: 185, distance: 172.2
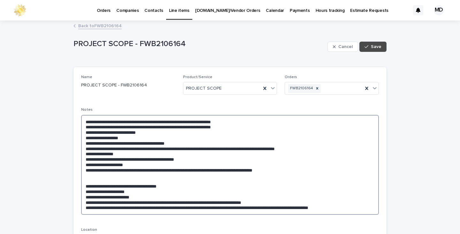
drag, startPoint x: 173, startPoint y: 185, endPoint x: 333, endPoint y: 170, distance: 160.4
click at [333, 170] on textarea "**********" at bounding box center [230, 165] width 298 height 100
click at [174, 186] on textarea "**********" at bounding box center [230, 165] width 298 height 100
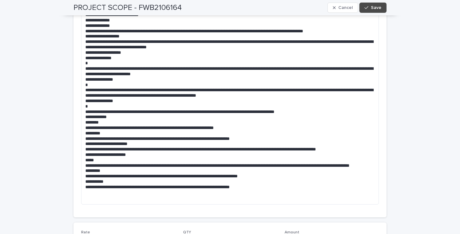
scroll to position [383, 0]
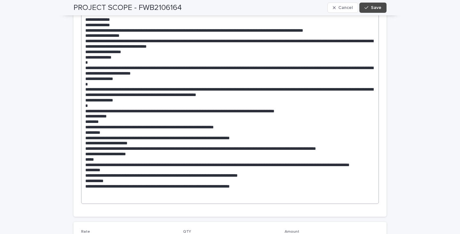
type textarea "**********"
drag, startPoint x: 260, startPoint y: 196, endPoint x: 196, endPoint y: 196, distance: 63.9
drag, startPoint x: 196, startPoint y: 196, endPoint x: 95, endPoint y: 11, distance: 210.7
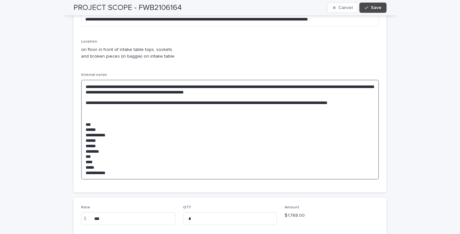
scroll to position [193, 0]
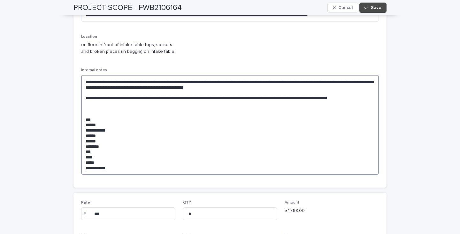
drag, startPoint x: 120, startPoint y: 167, endPoint x: 80, endPoint y: 97, distance: 81.0
click at [81, 97] on textarea "**********" at bounding box center [230, 125] width 298 height 100
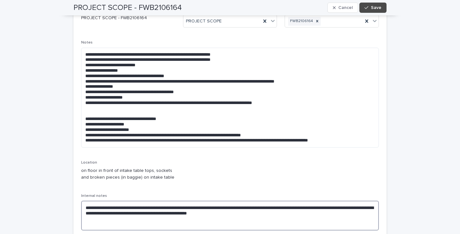
scroll to position [65, 0]
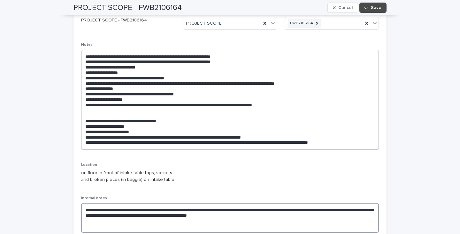
type textarea "**********"
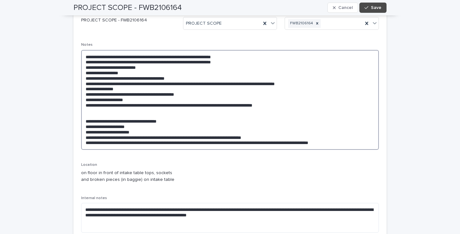
drag, startPoint x: 356, startPoint y: 143, endPoint x: 257, endPoint y: 139, distance: 99.4
drag, startPoint x: 257, startPoint y: 139, endPoint x: 369, endPoint y: 124, distance: 112.7
drag, startPoint x: 369, startPoint y: 124, endPoint x: 352, endPoint y: 139, distance: 22.6
click at [352, 139] on textarea "**********" at bounding box center [230, 100] width 298 height 100
drag, startPoint x: 350, startPoint y: 141, endPoint x: 82, endPoint y: 120, distance: 269.4
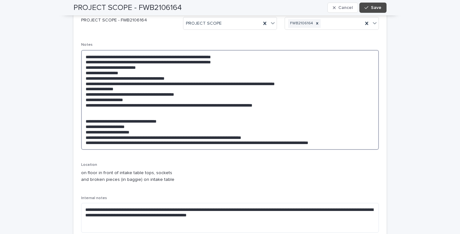
click at [82, 120] on textarea "**********" at bounding box center [230, 100] width 298 height 100
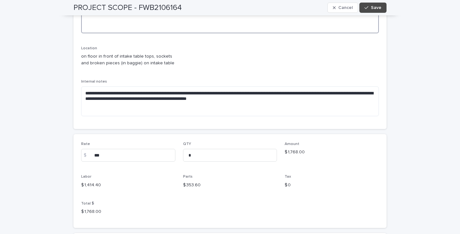
scroll to position [161, 0]
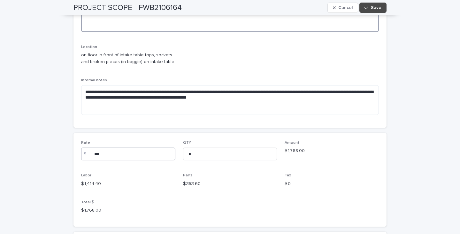
type textarea "**********"
click at [100, 154] on input "***" at bounding box center [128, 153] width 94 height 13
type input "*"
type input "***"
click at [377, 9] on span "Save" at bounding box center [376, 7] width 11 height 4
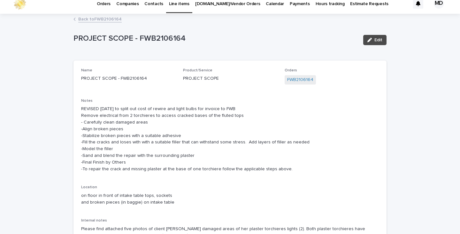
scroll to position [0, 0]
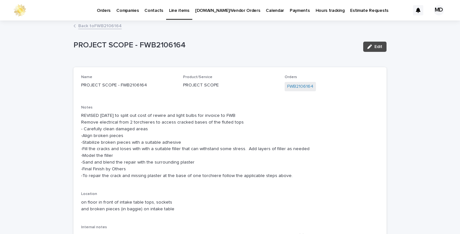
click at [108, 26] on link "Back to FWB2106164" at bounding box center [99, 25] width 43 height 7
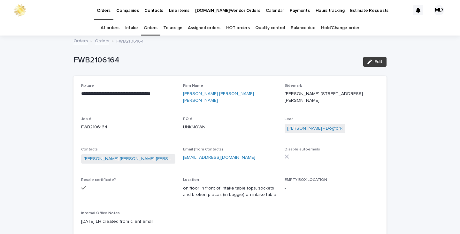
click at [375, 58] on button "Edit" at bounding box center [374, 62] width 23 height 10
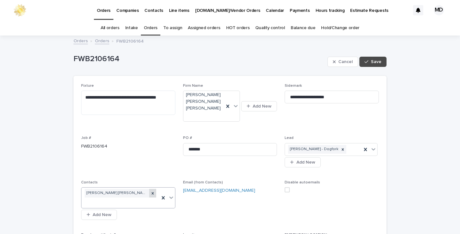
click at [151, 192] on icon at bounding box center [152, 193] width 2 height 2
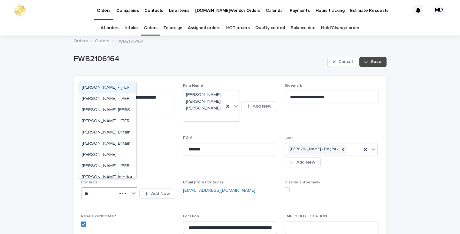
type input "***"
click at [92, 132] on div "Ben Tompkins - Borg Trucking" at bounding box center [107, 132] width 57 height 11
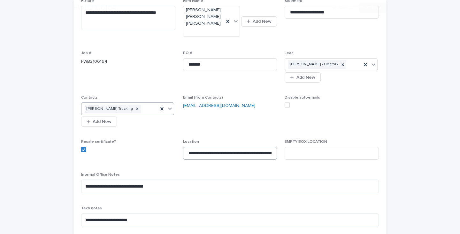
scroll to position [96, 0]
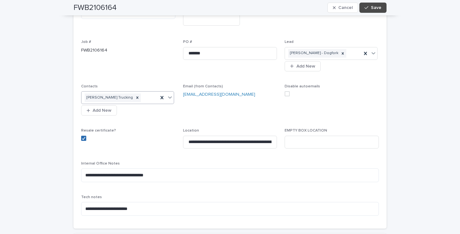
click at [82, 136] on icon at bounding box center [84, 137] width 4 height 3
click at [81, 135] on span at bounding box center [83, 137] width 5 height 5
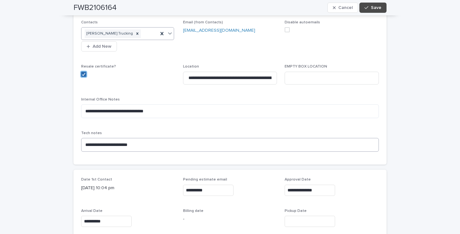
scroll to position [192, 0]
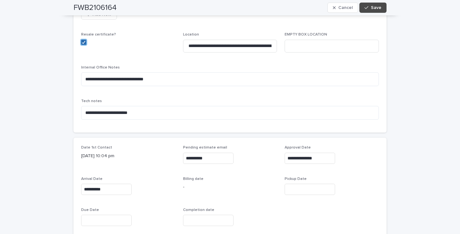
click at [82, 41] on polyline at bounding box center [83, 42] width 3 height 3
click at [376, 6] on span "Save" at bounding box center [376, 7] width 11 height 4
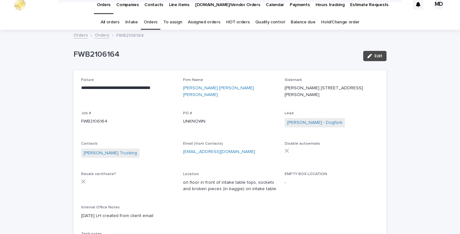
scroll to position [0, 0]
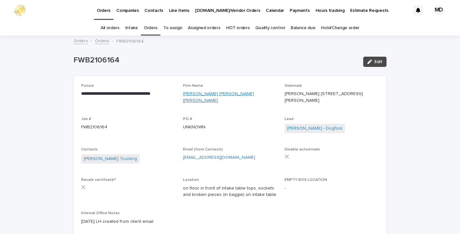
click at [215, 95] on link "[PERSON_NAME] [PERSON_NAME] [PERSON_NAME]" at bounding box center [230, 96] width 94 height 13
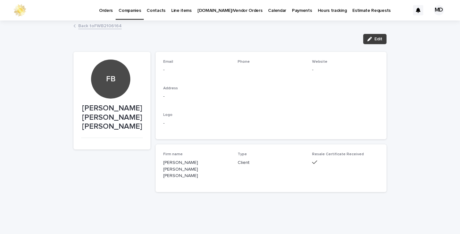
click at [376, 37] on span "Edit" at bounding box center [378, 39] width 8 height 4
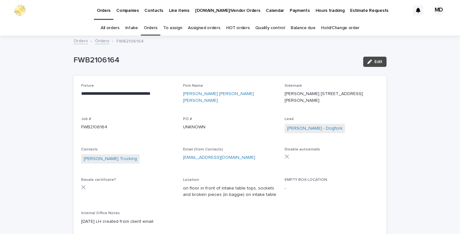
scroll to position [20, 0]
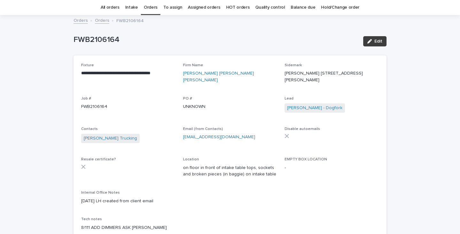
click at [371, 42] on div "button" at bounding box center [370, 41] width 7 height 4
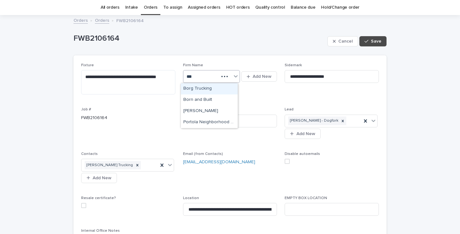
type input "****"
click at [198, 90] on div "Borg Trucking" at bounding box center [209, 88] width 57 height 11
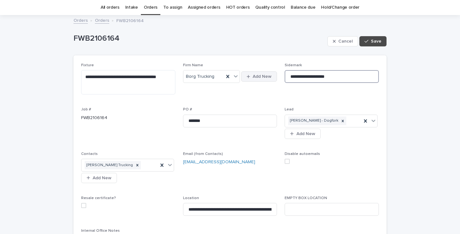
drag, startPoint x: 333, startPoint y: 76, endPoint x: 273, endPoint y: 75, distance: 59.1
click at [273, 75] on div "**********" at bounding box center [230, 175] width 298 height 225
type input "*"
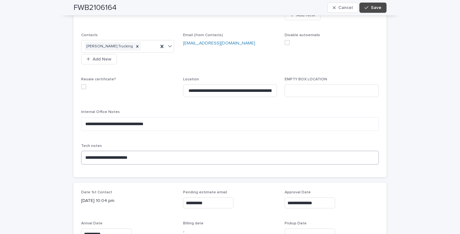
scroll to position [180, 0]
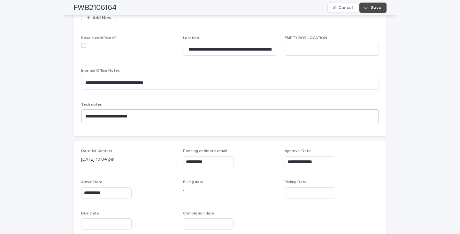
type input "**********"
drag, startPoint x: 150, startPoint y: 115, endPoint x: 59, endPoint y: 112, distance: 90.8
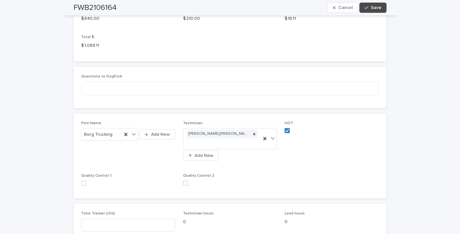
scroll to position [883, 0]
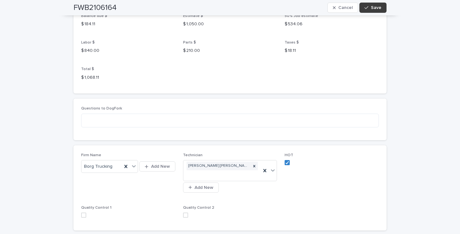
click at [371, 8] on span "Save" at bounding box center [376, 7] width 11 height 4
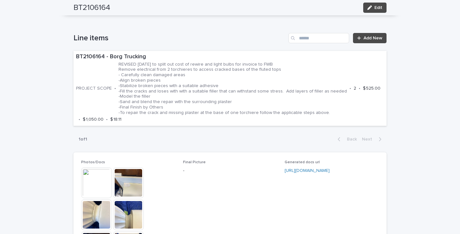
scroll to position [351, 0]
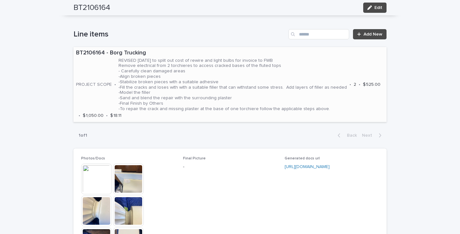
click at [339, 103] on div "BT2106164 - Borg Trucking PROJECT SCOPE • REVISED 7/29/25 to split out cost of …" at bounding box center [229, 84] width 313 height 75
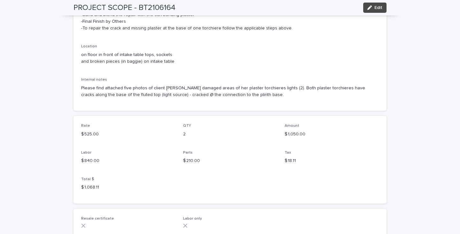
scroll to position [211, 0]
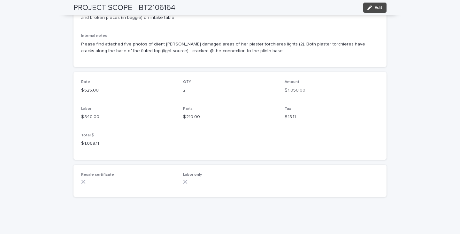
click at [183, 181] on icon at bounding box center [185, 182] width 4 height 4
click at [368, 5] on icon "button" at bounding box center [369, 7] width 4 height 4
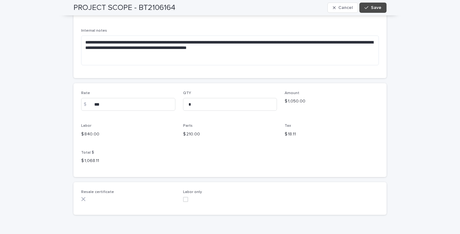
scroll to position [228, 0]
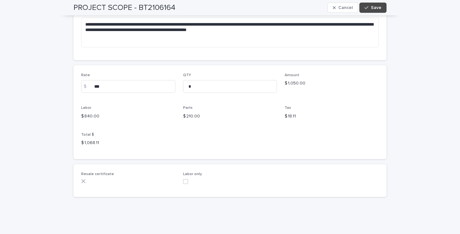
click at [184, 180] on span at bounding box center [185, 181] width 5 height 5
click at [382, 7] on button "Save" at bounding box center [372, 8] width 27 height 10
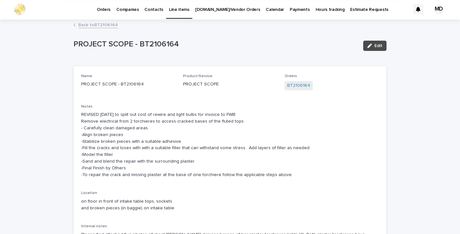
scroll to position [0, 0]
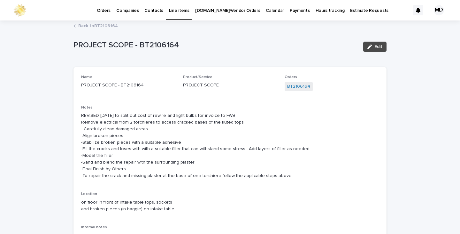
click at [106, 24] on link "Back to BT2106164" at bounding box center [98, 25] width 40 height 7
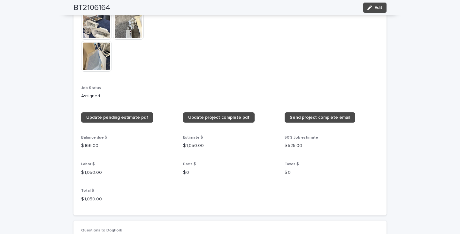
scroll to position [627, 0]
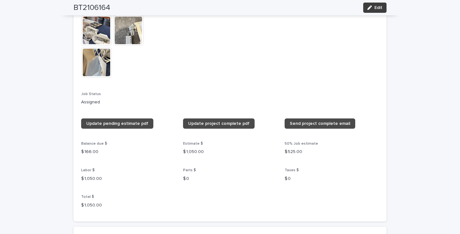
click at [382, 5] on button "Edit" at bounding box center [374, 8] width 23 height 10
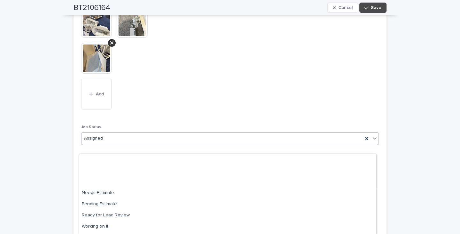
scroll to position [61, 0]
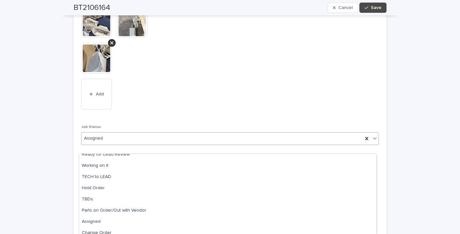
click at [373, 141] on icon at bounding box center [375, 138] width 6 height 6
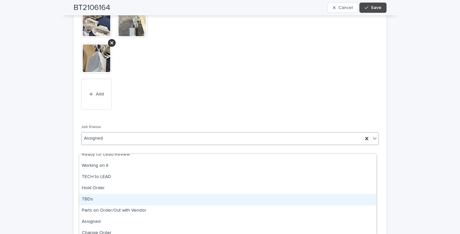
scroll to position [76, 0]
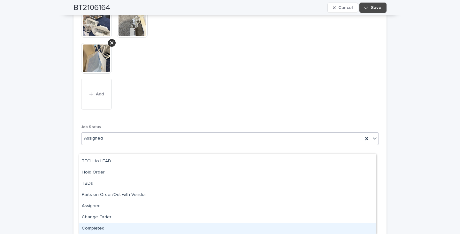
click at [99, 228] on div "Completed" at bounding box center [227, 228] width 297 height 11
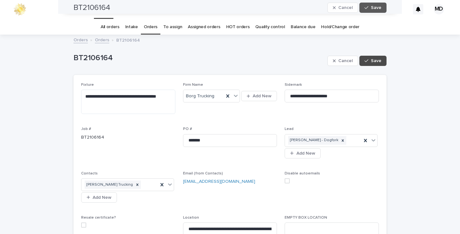
scroll to position [0, 0]
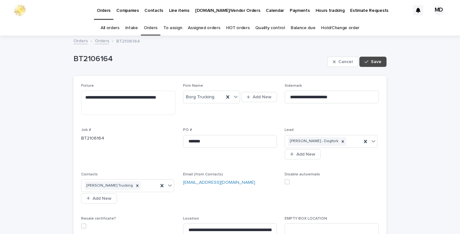
click at [268, 28] on link "Quality control" at bounding box center [269, 27] width 29 height 15
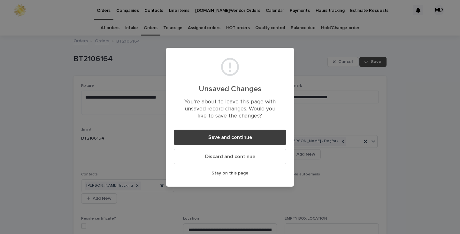
click at [254, 139] on button "Save and continue" at bounding box center [230, 136] width 112 height 15
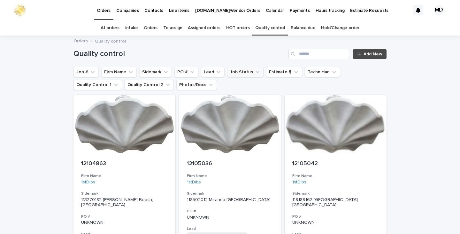
click at [256, 72] on icon "Job Status" at bounding box center [258, 72] width 4 height 2
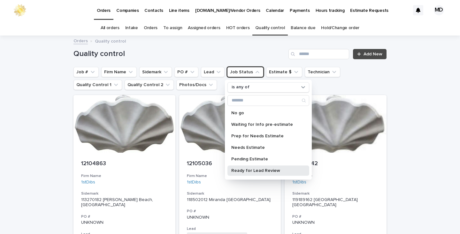
click at [254, 170] on p "Ready for Lead Review" at bounding box center [265, 170] width 68 height 4
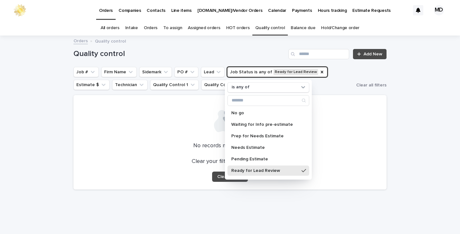
click at [279, 169] on p "Ready for Lead Review" at bounding box center [265, 170] width 68 height 4
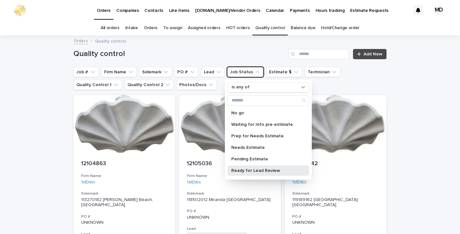
click at [253, 169] on p "Ready for Lead Review" at bounding box center [265, 170] width 68 height 4
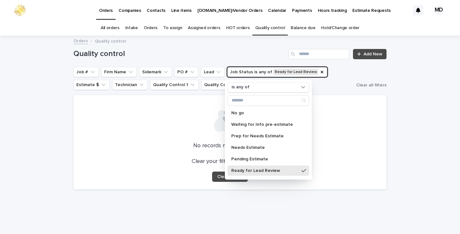
click at [153, 26] on link "Orders" at bounding box center [151, 27] width 14 height 15
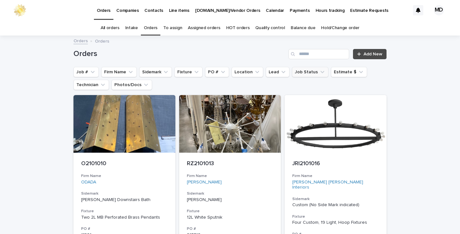
click at [298, 73] on button "Job Status" at bounding box center [310, 72] width 36 height 10
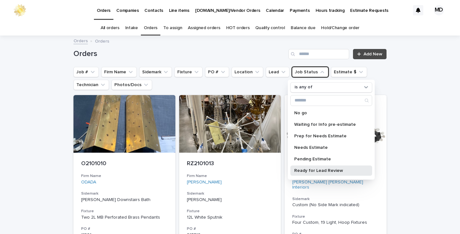
click at [311, 169] on p "Ready for Lead Review" at bounding box center [328, 170] width 68 height 4
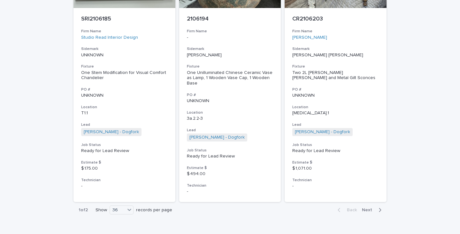
scroll to position [2962, 0]
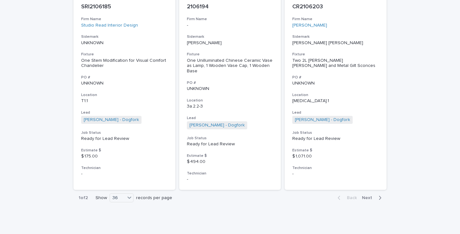
click at [365, 195] on button "Next" at bounding box center [372, 198] width 27 height 6
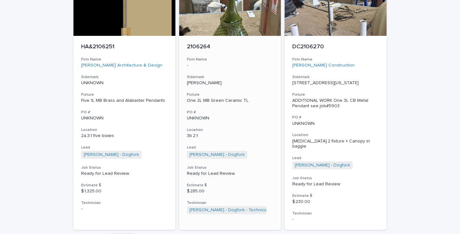
scroll to position [1411, 0]
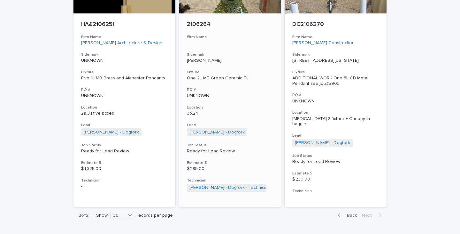
click at [228, 148] on p "Ready for Lead Review" at bounding box center [230, 150] width 87 height 5
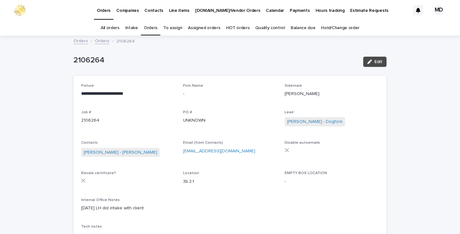
scroll to position [32, 0]
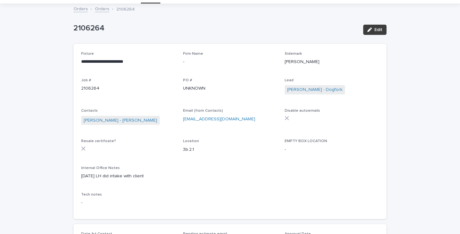
click at [376, 27] on span "Edit" at bounding box center [378, 29] width 8 height 4
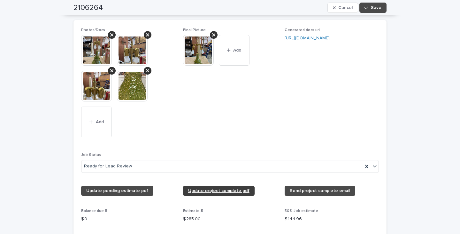
scroll to position [543, 0]
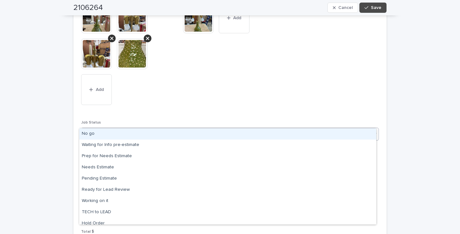
click at [372, 130] on icon at bounding box center [375, 133] width 6 height 6
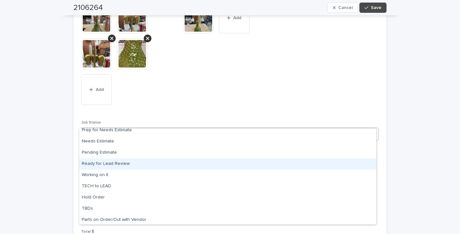
scroll to position [61, 0]
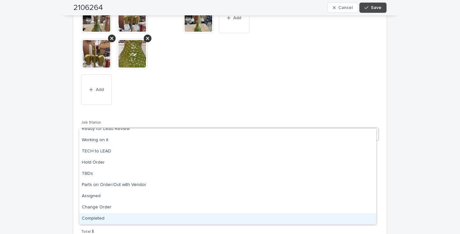
click at [100, 218] on div "Completed" at bounding box center [227, 218] width 297 height 11
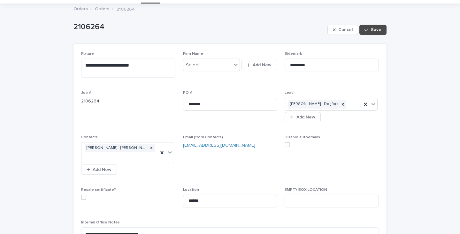
scroll to position [0, 0]
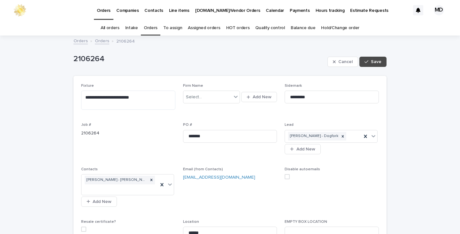
click at [286, 174] on span at bounding box center [287, 176] width 5 height 5
click at [373, 60] on span "Save" at bounding box center [376, 61] width 11 height 4
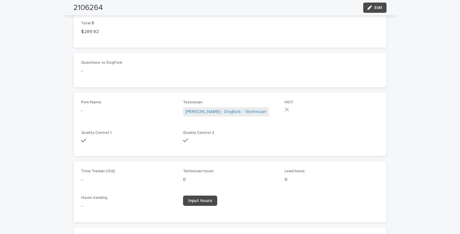
scroll to position [639, 0]
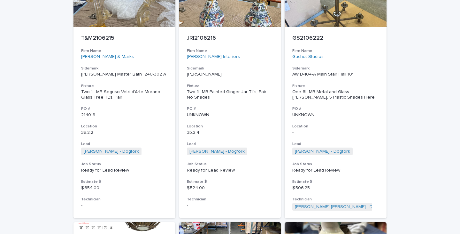
scroll to position [351, 0]
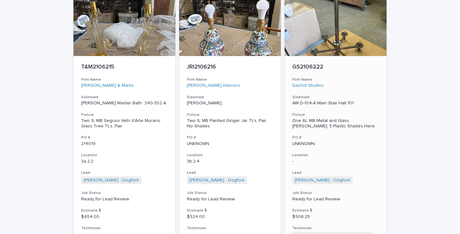
click at [309, 118] on div "One 6L MB Metal and Glass Jacques Quinet Chandelier, 5 Plastic Shades Here" at bounding box center [335, 123] width 87 height 11
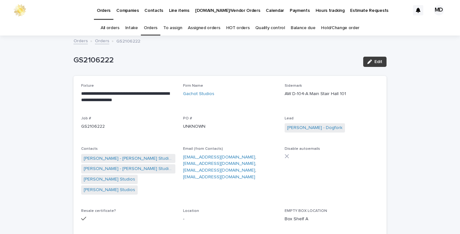
click at [379, 61] on span "Edit" at bounding box center [378, 61] width 8 height 4
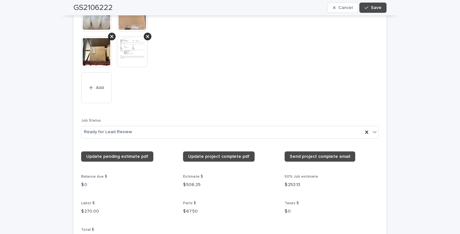
scroll to position [767, 0]
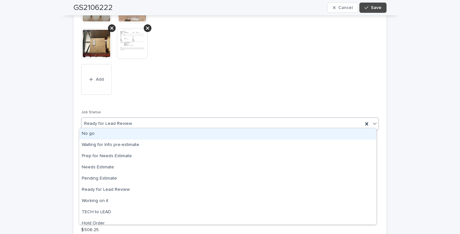
click at [373, 120] on icon at bounding box center [375, 123] width 6 height 6
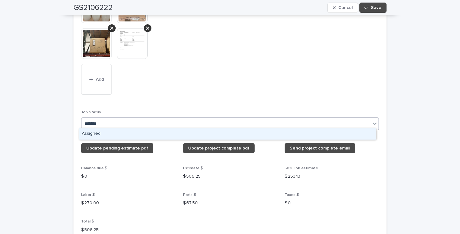
type input "********"
click at [84, 131] on div "Assigned" at bounding box center [227, 133] width 297 height 11
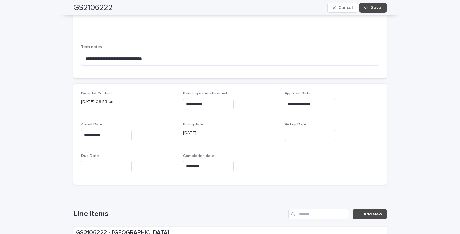
scroll to position [287, 0]
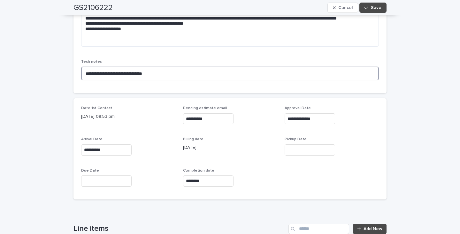
drag, startPoint x: 152, startPoint y: 71, endPoint x: 77, endPoint y: 71, distance: 74.7
type textarea "**********"
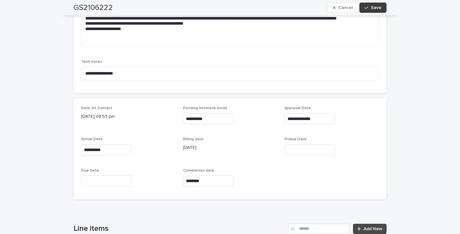
click at [379, 5] on button "Save" at bounding box center [372, 8] width 27 height 10
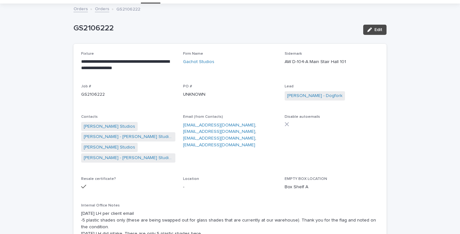
scroll to position [0, 0]
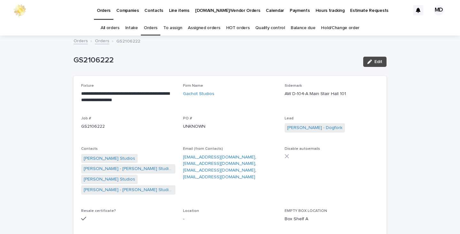
click at [154, 27] on link "Orders" at bounding box center [151, 27] width 14 height 15
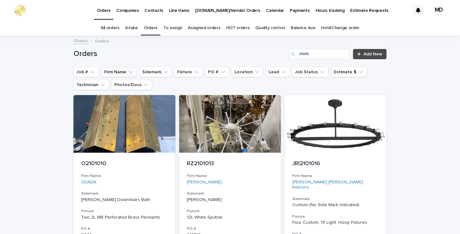
click at [110, 73] on button "Firm Name" at bounding box center [118, 72] width 35 height 10
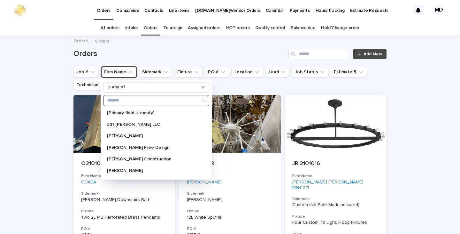
click at [116, 102] on input "Search" at bounding box center [155, 100] width 105 height 10
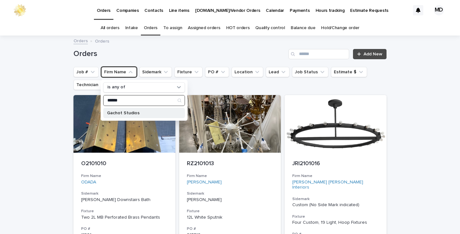
type input "******"
click at [122, 113] on p "Gachot Studios" at bounding box center [141, 113] width 68 height 4
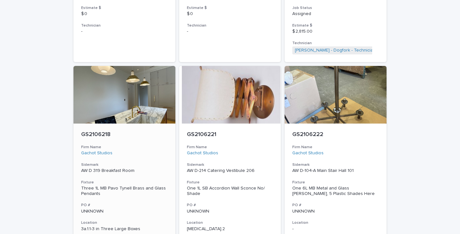
scroll to position [1565, 0]
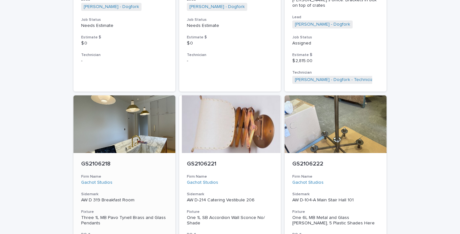
click at [112, 197] on p "AW D 319 Breakfast Room" at bounding box center [124, 199] width 87 height 5
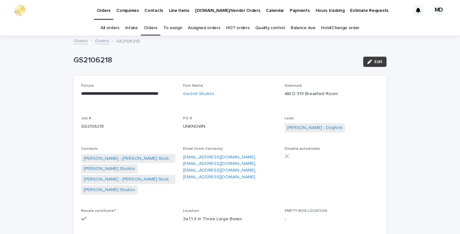
click at [375, 62] on span "Edit" at bounding box center [378, 61] width 8 height 4
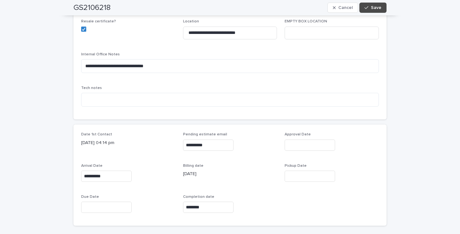
scroll to position [224, 0]
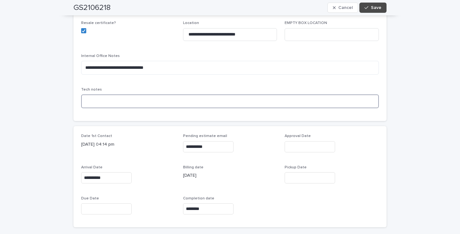
click at [84, 98] on textarea at bounding box center [230, 101] width 298 height 14
type textarea "**********"
click at [374, 7] on span "Save" at bounding box center [376, 7] width 11 height 4
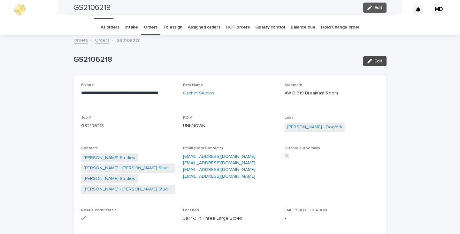
scroll to position [0, 0]
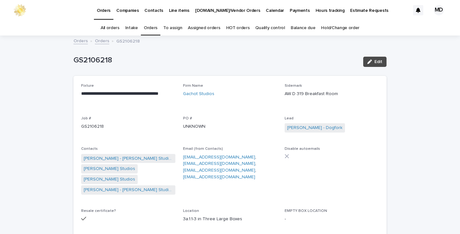
click at [149, 27] on link "Orders" at bounding box center [151, 27] width 14 height 15
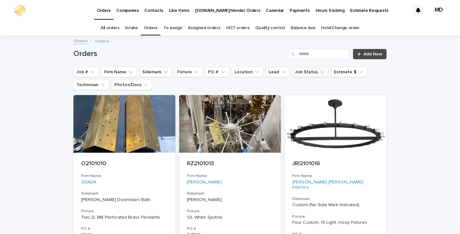
click at [320, 71] on icon "Job Status" at bounding box center [322, 72] width 4 height 2
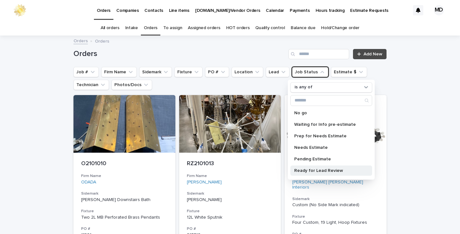
click at [311, 169] on p "Ready for Lead Review" at bounding box center [328, 170] width 68 height 4
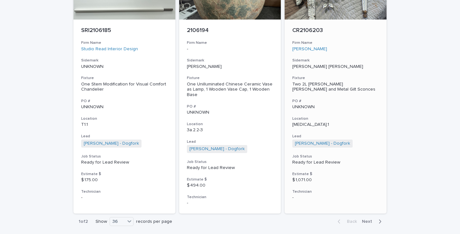
scroll to position [2962, 0]
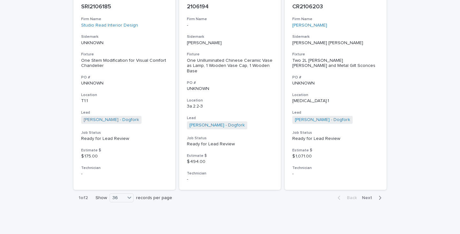
click at [366, 195] on span "Next" at bounding box center [369, 197] width 14 height 4
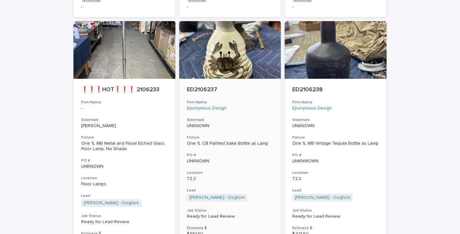
scroll to position [578, 0]
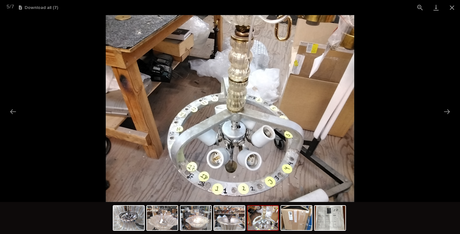
scroll to position [511, 0]
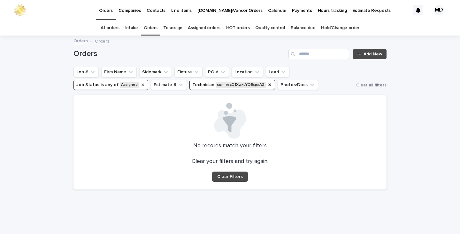
click at [140, 83] on icon "Job Status" at bounding box center [142, 84] width 5 height 5
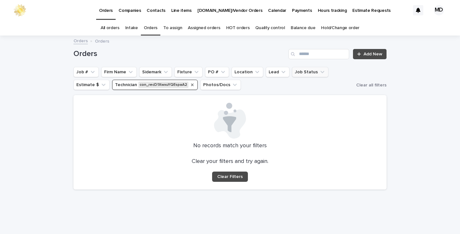
click at [190, 85] on icon "Technician" at bounding box center [192, 84] width 5 height 5
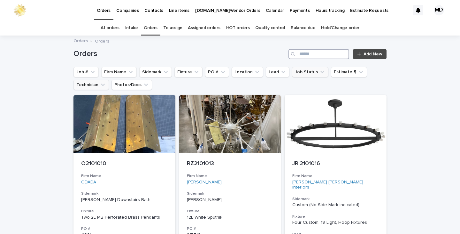
click at [305, 53] on input "Search" at bounding box center [318, 54] width 61 height 10
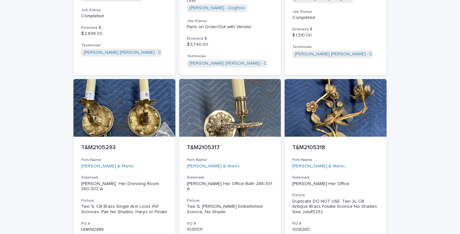
scroll to position [2967, 0]
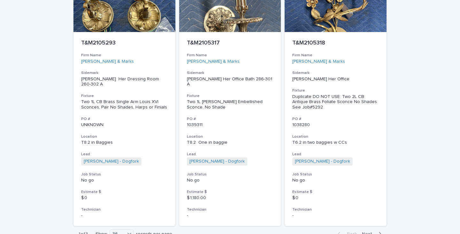
type input "*******"
click at [366, 231] on span "Next" at bounding box center [369, 233] width 14 height 4
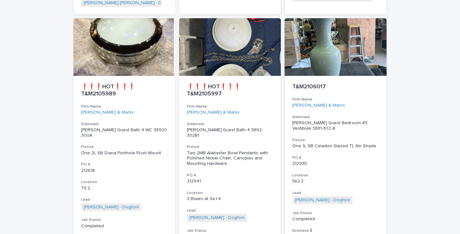
drag, startPoint x: 368, startPoint y: 188, endPoint x: 409, endPoint y: 196, distance: 41.3
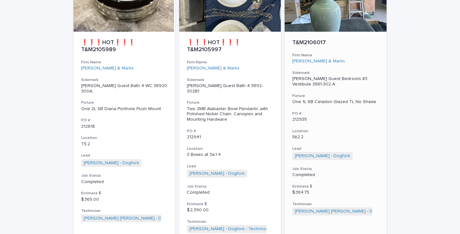
scroll to position [3021, 0]
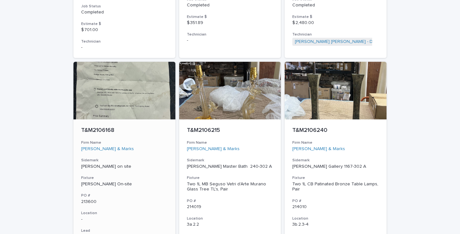
scroll to position [795, 0]
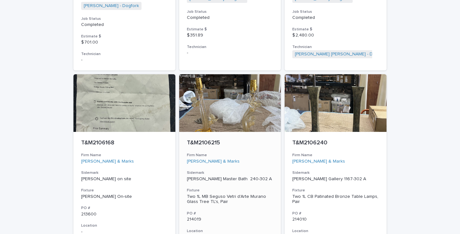
click at [211, 194] on div "Two 1L MB Seguso Vetri d'Arte Murano Glass Tree TL's, Pair" at bounding box center [230, 199] width 87 height 11
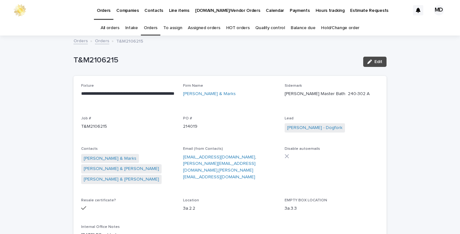
click at [152, 28] on link "Orders" at bounding box center [151, 27] width 14 height 15
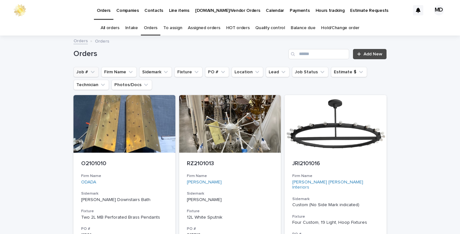
click at [81, 73] on button "Job #" at bounding box center [85, 72] width 25 height 10
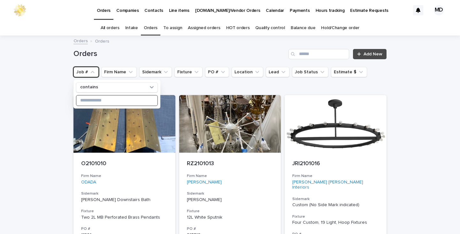
click at [92, 100] on input at bounding box center [116, 100] width 81 height 10
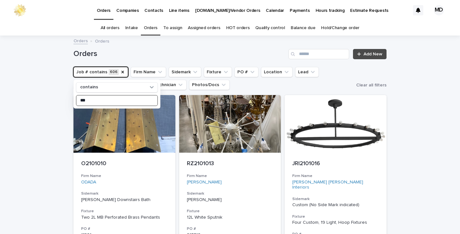
type input "****"
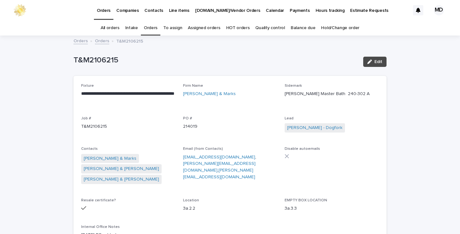
scroll to position [20, 0]
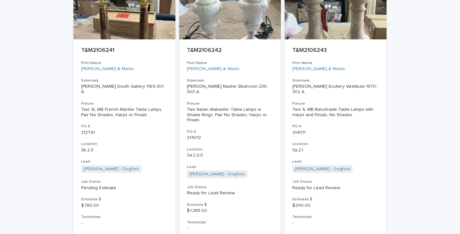
scroll to position [1138, 0]
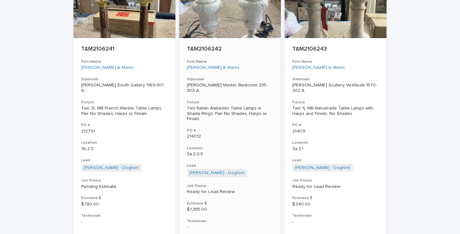
click at [222, 105] on div "Two Italian Alabaster Table Lamps w Shade Rings, Pair No Shades, Harps or Finia…" at bounding box center [230, 113] width 87 height 16
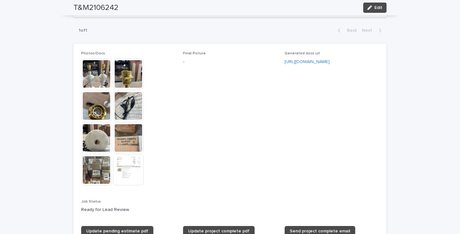
scroll to position [479, 0]
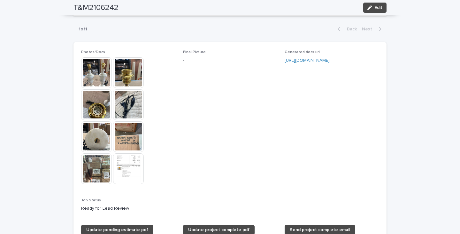
click at [101, 66] on img at bounding box center [96, 72] width 31 height 31
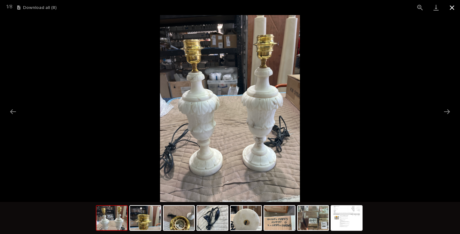
click at [453, 6] on button "Close gallery" at bounding box center [452, 7] width 16 height 15
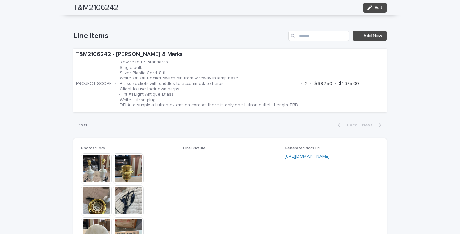
scroll to position [351, 0]
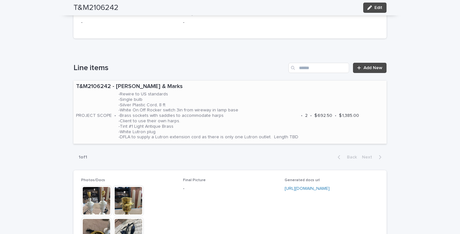
click at [144, 97] on p "-Rewire to US standards -Single bulb -Silver Plastic Cord, 8 ft -White On.Off R…" at bounding box center [209, 115] width 180 height 48
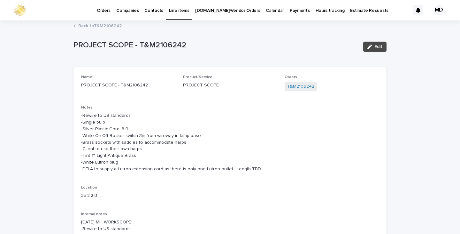
click at [106, 120] on p "-Rewire to US standards -Single bulb -Silver Plastic Cord, 8 ft -White On.Off R…" at bounding box center [230, 142] width 298 height 60
click at [372, 45] on button "Edit" at bounding box center [374, 47] width 23 height 10
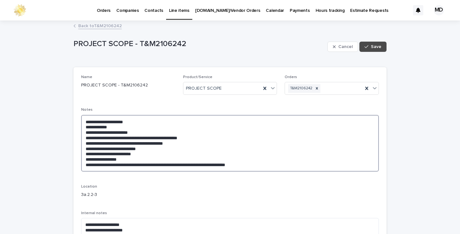
click at [111, 126] on textarea "**********" at bounding box center [230, 143] width 298 height 57
type textarea "**********"
click at [371, 47] on span "Save" at bounding box center [376, 46] width 11 height 4
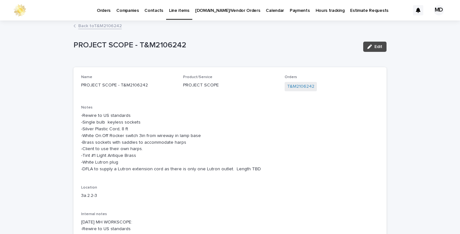
click at [110, 28] on link "Back to T&M2106242" at bounding box center [99, 25] width 43 height 7
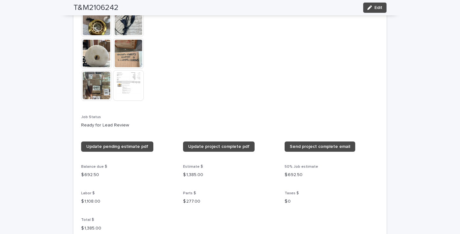
scroll to position [563, 0]
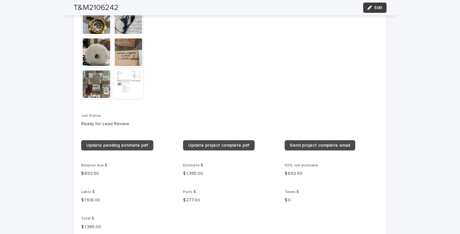
click at [370, 6] on div "button" at bounding box center [370, 7] width 7 height 4
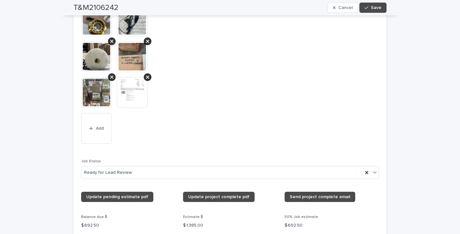
scroll to position [630, 0]
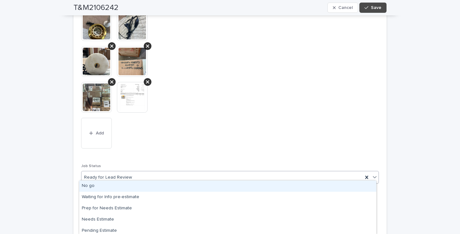
click at [372, 173] on icon at bounding box center [375, 176] width 6 height 6
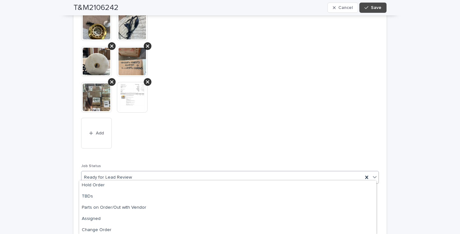
scroll to position [96, 0]
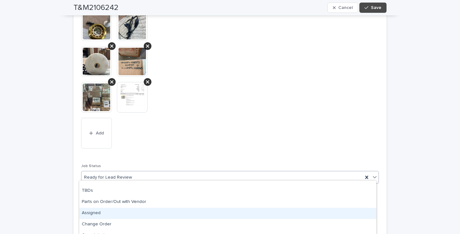
click at [92, 213] on div "Assigned" at bounding box center [227, 212] width 297 height 11
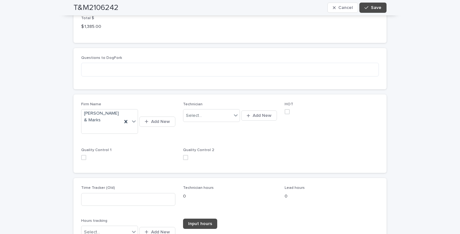
scroll to position [885, 0]
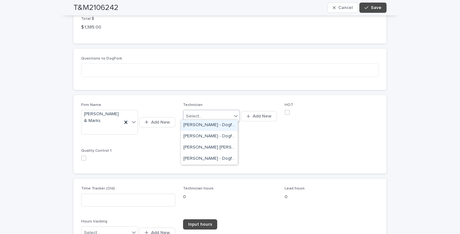
click at [234, 115] on icon at bounding box center [236, 116] width 4 height 2
click at [203, 147] on div "[PERSON_NAME] [PERSON_NAME] - Dogfork - Technician" at bounding box center [209, 147] width 57 height 11
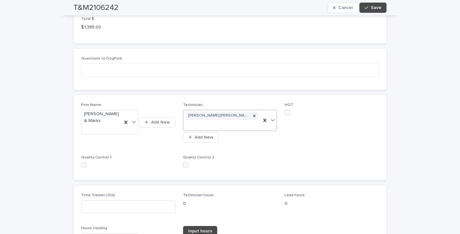
click at [287, 110] on span at bounding box center [287, 112] width 5 height 5
click at [376, 7] on span "Save" at bounding box center [376, 7] width 11 height 4
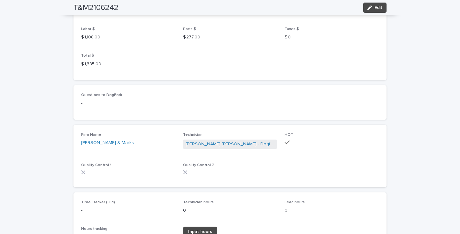
scroll to position [694, 0]
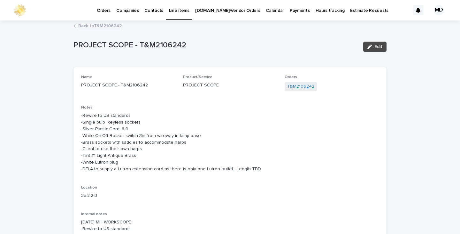
click at [100, 25] on link "Back to T&M2106242" at bounding box center [99, 25] width 43 height 7
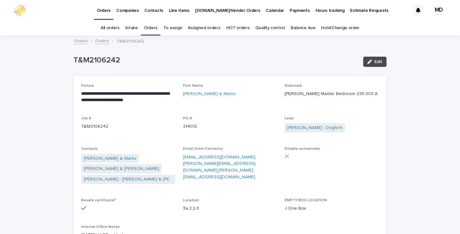
scroll to position [20, 0]
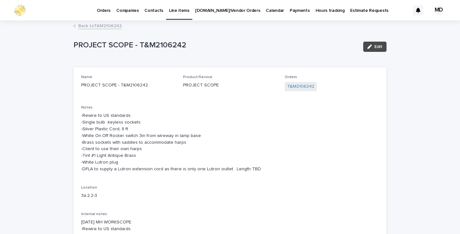
click at [97, 24] on link "Back to T&M2106242" at bounding box center [99, 25] width 43 height 7
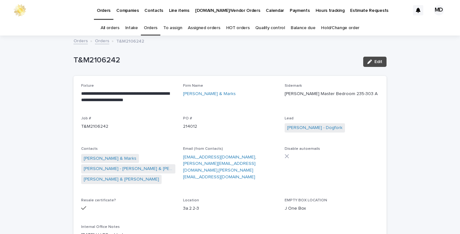
scroll to position [20, 0]
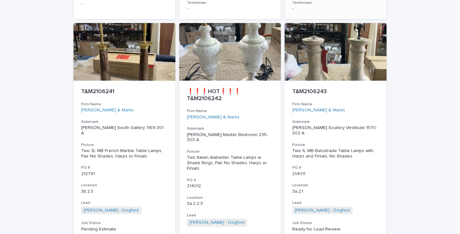
scroll to position [1107, 0]
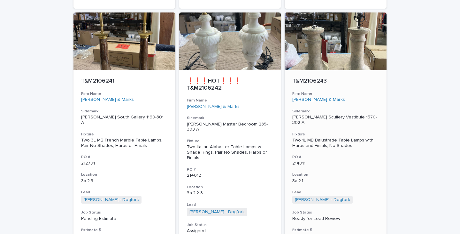
click at [310, 137] on div "Two 1L MB Balustrade Table Lamps with Harps and Finials, No Shades" at bounding box center [335, 142] width 87 height 11
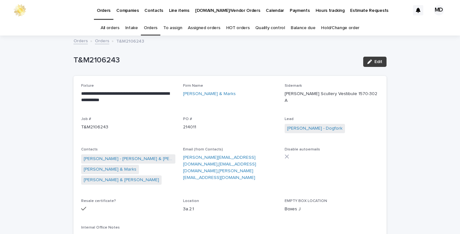
click at [374, 63] on span "Edit" at bounding box center [378, 61] width 8 height 4
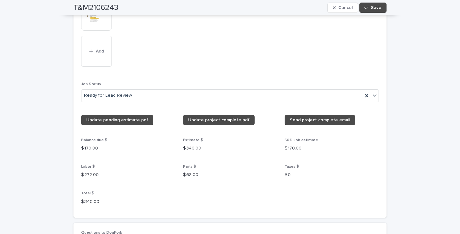
scroll to position [767, 0]
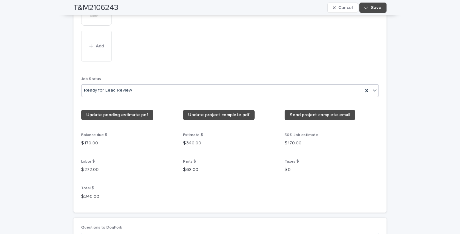
click at [372, 87] on icon at bounding box center [375, 90] width 6 height 6
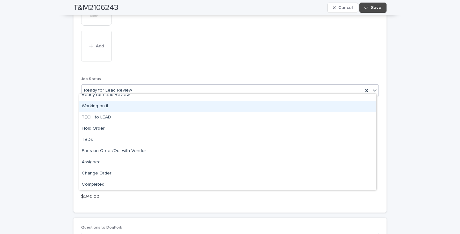
scroll to position [61, 0]
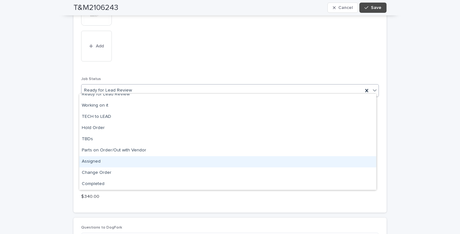
click at [89, 161] on div "Assigned" at bounding box center [227, 161] width 297 height 11
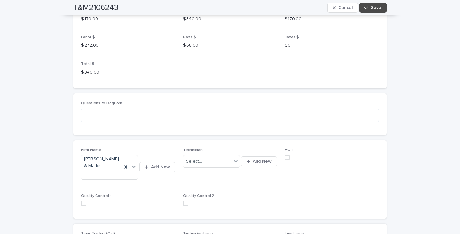
scroll to position [894, 0]
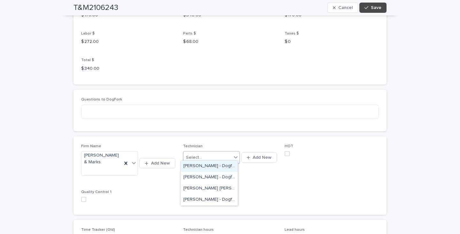
click at [234, 154] on icon at bounding box center [236, 157] width 6 height 6
click at [208, 188] on div "[PERSON_NAME] [PERSON_NAME] - Dogfork - Technician" at bounding box center [209, 188] width 57 height 11
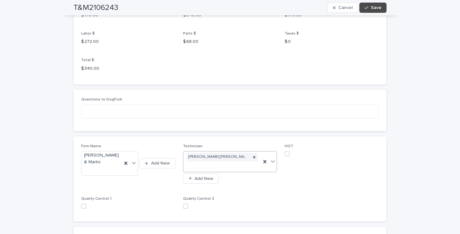
click at [285, 151] on span at bounding box center [287, 153] width 5 height 5
click at [377, 4] on button "Save" at bounding box center [372, 8] width 27 height 10
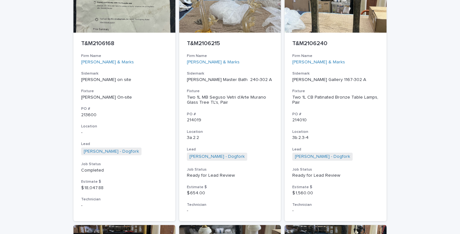
scroll to position [20, 0]
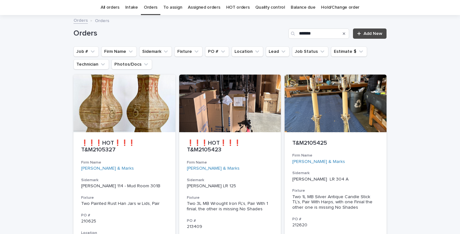
drag, startPoint x: 25, startPoint y: 50, endPoint x: 20, endPoint y: 36, distance: 14.2
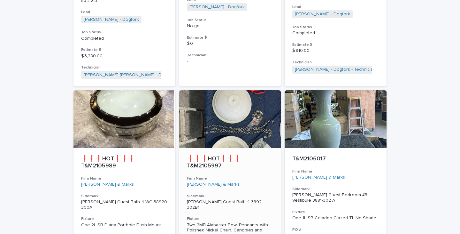
scroll to position [3021, 0]
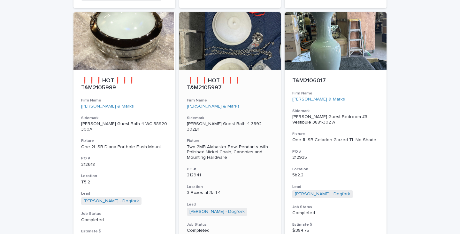
drag, startPoint x: 224, startPoint y: 48, endPoint x: 243, endPoint y: 42, distance: 20.3
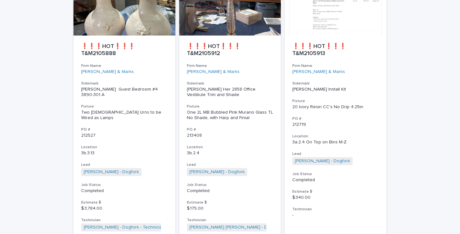
scroll to position [2158, 0]
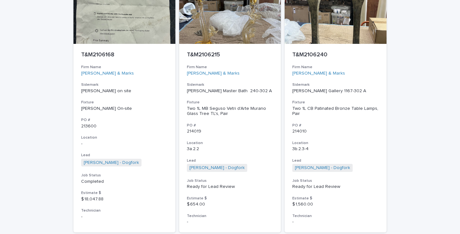
scroll to position [869, 0]
